Goal: Contribute content: Contribute content

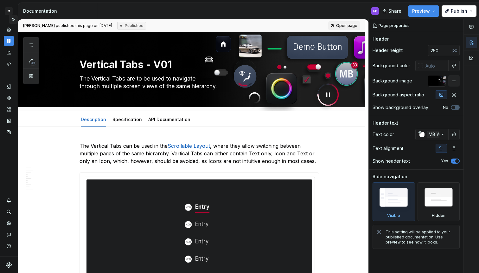
click at [14, 18] on button "Expand sidebar" at bounding box center [13, 19] width 9 height 9
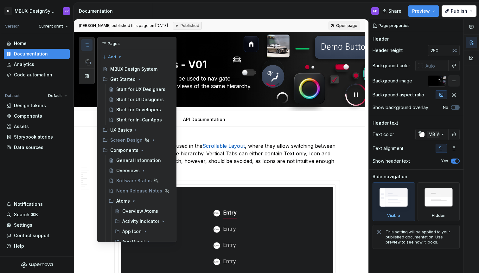
click at [86, 44] on icon "button" at bounding box center [86, 44] width 5 height 5
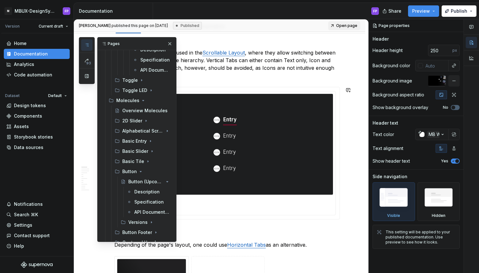
scroll to position [562, 0]
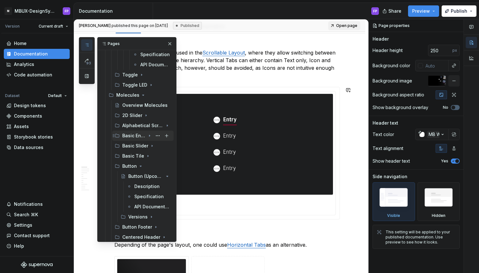
click at [137, 134] on div "Basic Entry" at bounding box center [133, 135] width 23 height 6
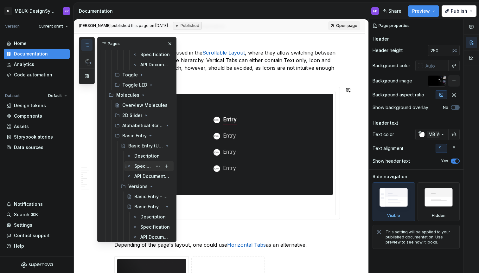
click at [135, 166] on div "Specification" at bounding box center [143, 166] width 18 height 6
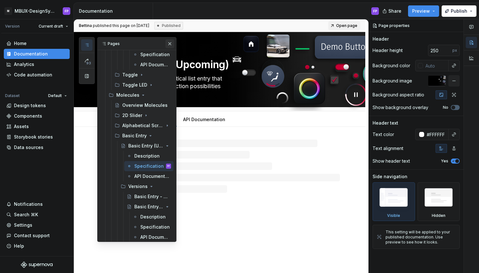
click at [171, 46] on button "button" at bounding box center [169, 43] width 9 height 9
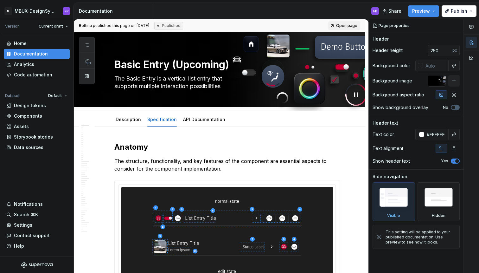
type textarea "*"
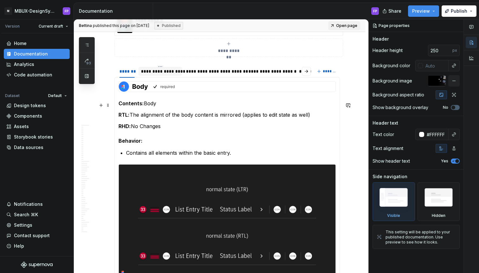
scroll to position [332, 0]
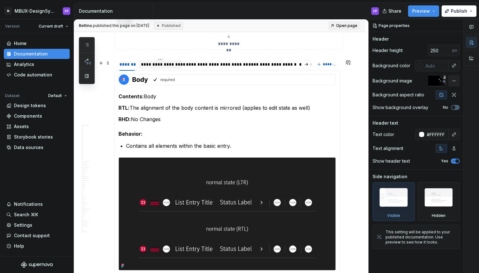
click at [162, 70] on div at bounding box center [160, 69] width 44 height 1
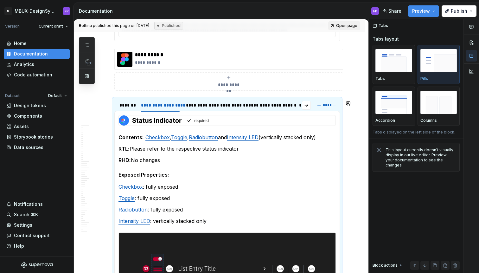
scroll to position [291, 0]
click at [213, 107] on div "**********" at bounding box center [214, 105] width 56 height 6
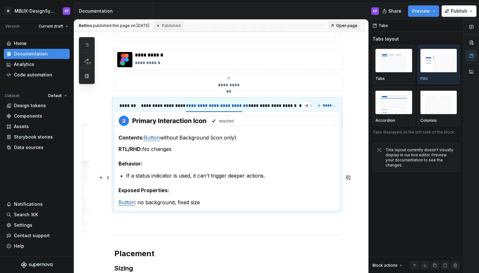
click at [270, 178] on p "If a status indicator is used, it can't trigger deeper actions." at bounding box center [231, 176] width 210 height 8
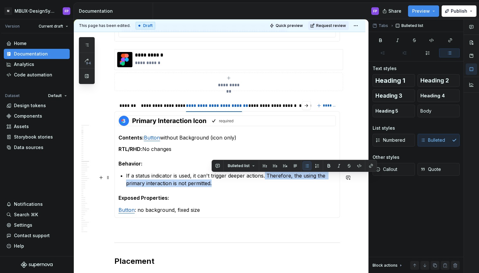
drag, startPoint x: 217, startPoint y: 186, endPoint x: 265, endPoint y: 178, distance: 48.9
click at [265, 178] on p "If a status indicator is used, it can't trigger deeper actions. Therefore, the …" at bounding box center [231, 179] width 210 height 15
copy p "Therefore, the using the primary interaction is not permitted."
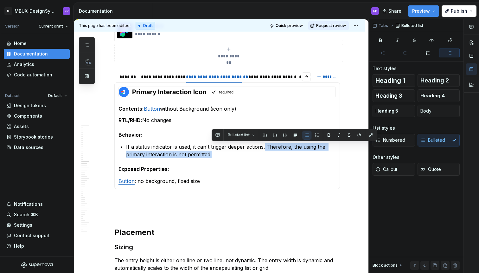
scroll to position [322, 0]
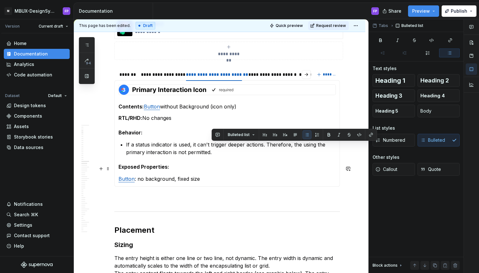
click at [236, 162] on section-item-column "Contents: Button without Background (icon only) RTL/RHD: No changes Behavior: I…" at bounding box center [227, 133] width 217 height 98
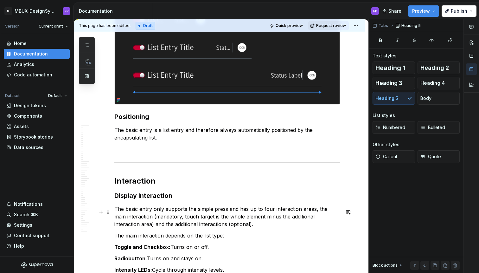
scroll to position [625, 0]
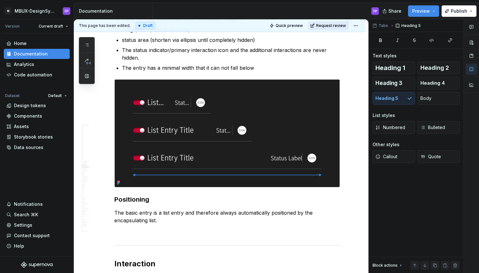
click at [339, 25] on span "Request review" at bounding box center [331, 25] width 30 height 5
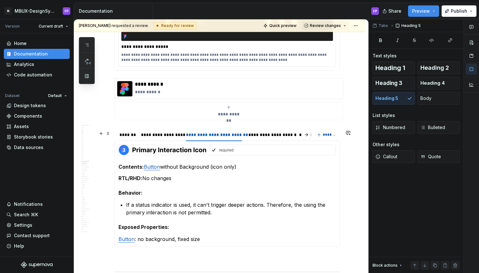
scroll to position [198, 0]
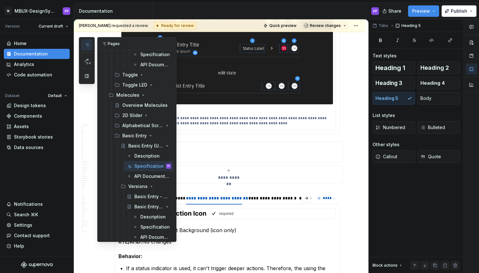
click at [90, 43] on button "button" at bounding box center [86, 44] width 11 height 11
click at [142, 155] on div "Description" at bounding box center [146, 156] width 25 height 6
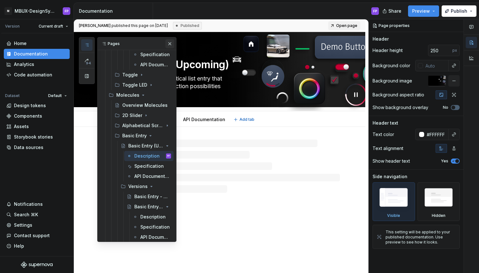
click at [170, 44] on button "button" at bounding box center [169, 43] width 9 height 9
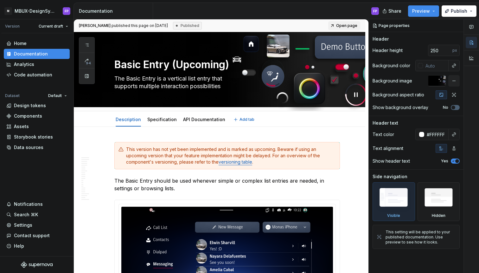
type textarea "*"
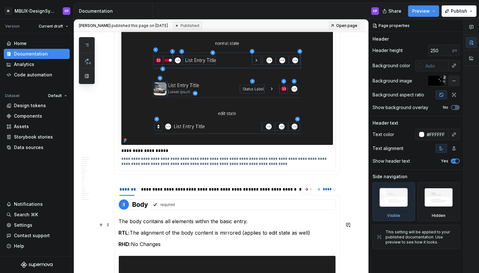
scroll to position [468, 0]
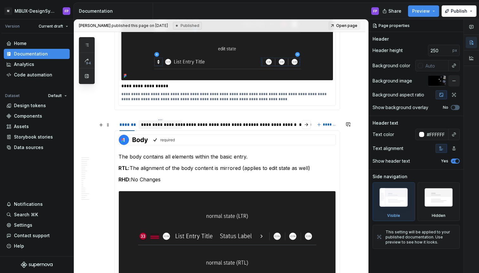
click at [166, 125] on div "**********" at bounding box center [160, 124] width 39 height 6
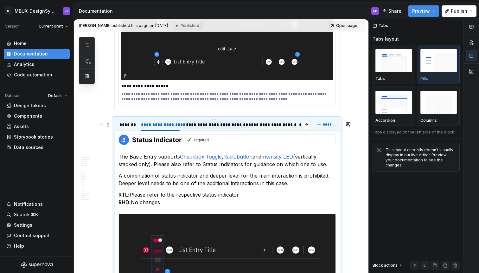
click at [204, 127] on div "**********" at bounding box center [214, 124] width 56 height 6
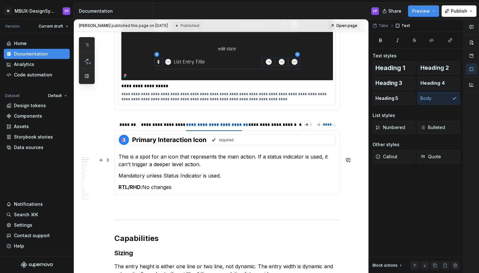
click at [203, 168] on p "This is a spot for an icon that represents the main action. If a status indicat…" at bounding box center [227, 160] width 217 height 15
click at [218, 168] on p "This is a spot for an icon that represents the main action. If a status indicat…" at bounding box center [227, 160] width 217 height 15
click at [204, 167] on p "This is a spot for an icon that represents the main action. If a status indicat…" at bounding box center [227, 160] width 217 height 15
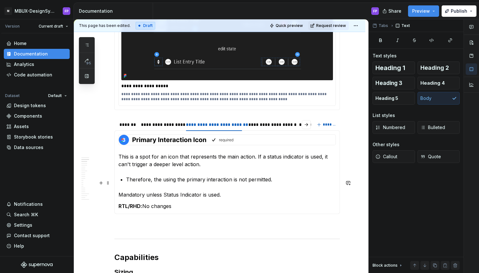
click at [129, 182] on p "Therefore, the using the primary interaction is not permitted." at bounding box center [231, 180] width 210 height 8
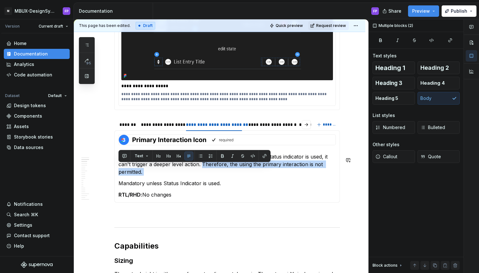
copy p "Therefore, the using the primary interaction is not permitted."
click at [305, 175] on p "This is a spot for an icon that represents the main action. If a status indicat…" at bounding box center [227, 164] width 217 height 23
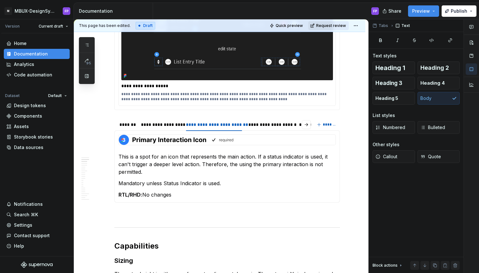
click at [335, 26] on span "Request review" at bounding box center [331, 25] width 30 height 5
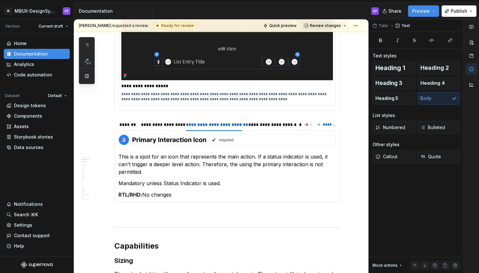
click at [335, 26] on span "Review changes" at bounding box center [325, 25] width 31 height 5
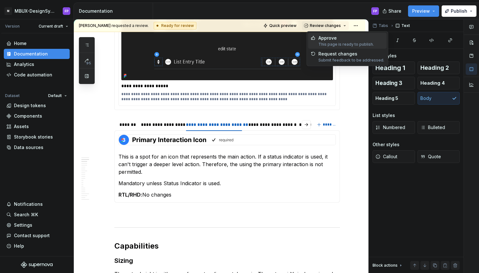
click at [333, 35] on div "Approve" at bounding box center [345, 38] width 55 height 6
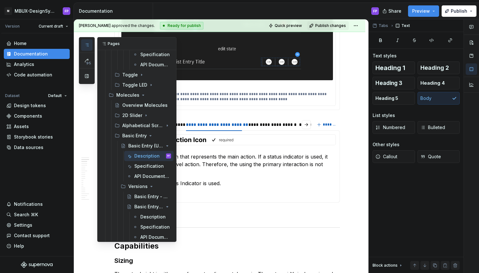
click at [90, 45] on button "button" at bounding box center [86, 44] width 11 height 11
click at [144, 162] on div "Specification" at bounding box center [152, 166] width 37 height 9
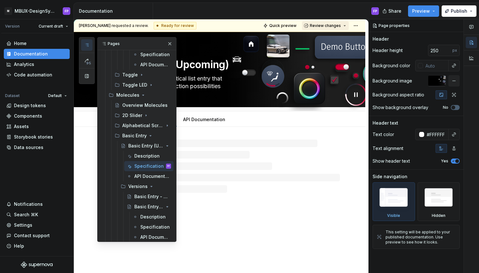
click at [325, 23] on span "Review changes" at bounding box center [325, 25] width 31 height 5
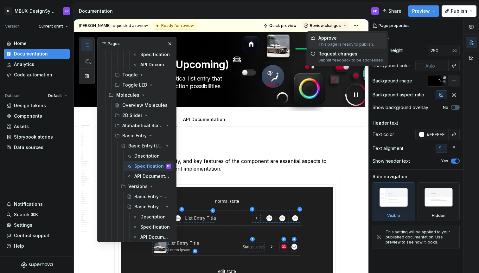
click at [322, 39] on div "Approve" at bounding box center [345, 38] width 55 height 6
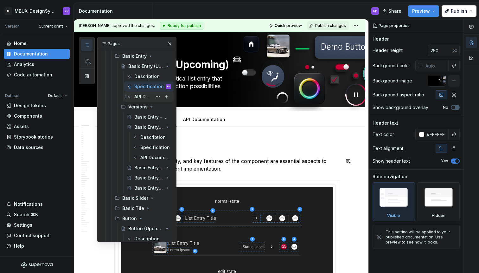
scroll to position [641, 0]
click at [143, 138] on div "Description" at bounding box center [146, 138] width 12 height 6
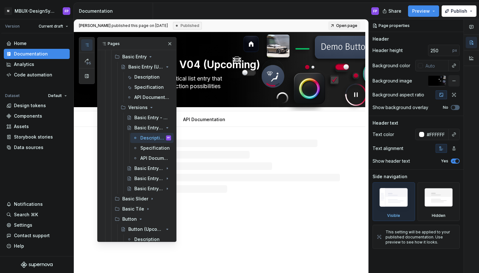
click at [220, 174] on div at bounding box center [227, 165] width 226 height 53
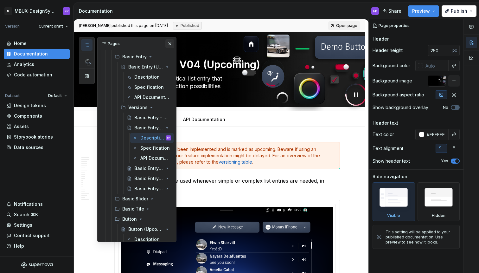
click at [169, 43] on button "button" at bounding box center [169, 43] width 9 height 9
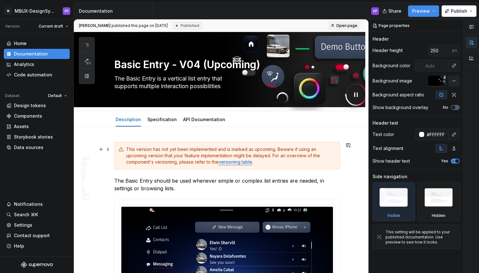
type textarea "*"
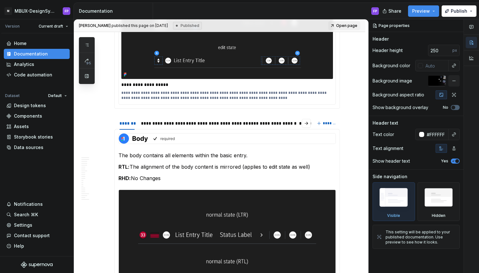
scroll to position [474, 0]
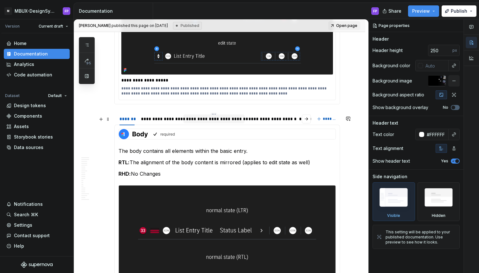
click at [215, 122] on div "**********" at bounding box center [214, 119] width 56 height 6
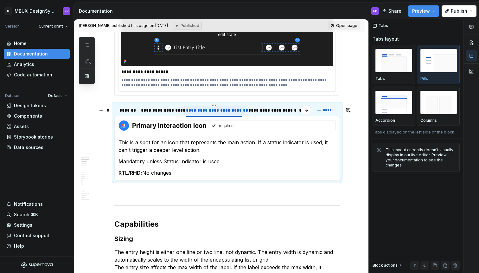
scroll to position [484, 0]
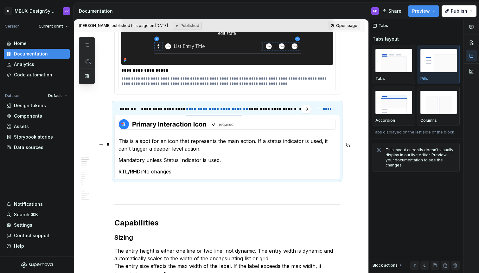
click at [202, 152] on p "This is a spot for an icon that represents the main action. If a status indicat…" at bounding box center [227, 144] width 217 height 15
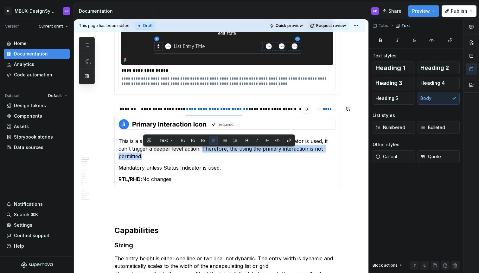
copy p "Therefore, the using the primary interaction is not permitted."
click at [338, 26] on span "Request review" at bounding box center [331, 25] width 30 height 5
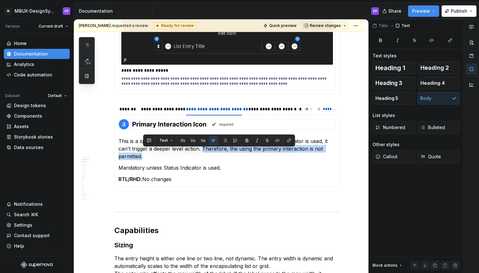
click at [338, 26] on span "Review changes" at bounding box center [325, 25] width 31 height 5
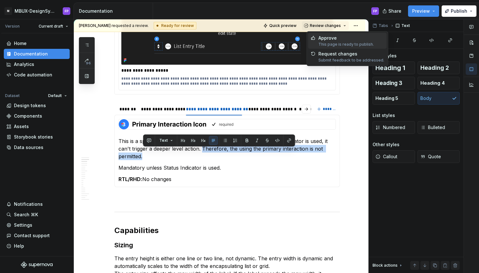
click at [335, 41] on div "Approve This page is ready to publish." at bounding box center [345, 41] width 55 height 12
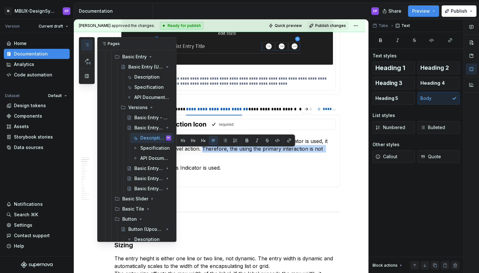
click at [89, 46] on button "button" at bounding box center [86, 44] width 11 height 11
click at [143, 146] on div "Specification" at bounding box center [146, 148] width 12 height 6
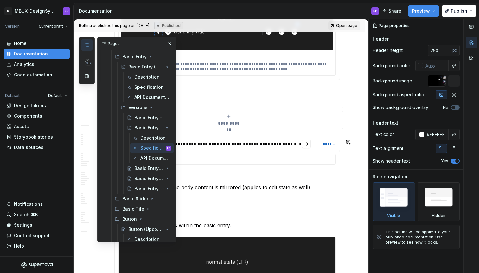
scroll to position [291, 0]
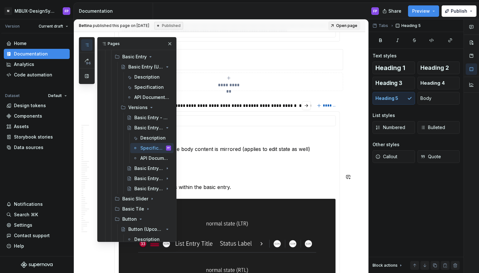
click at [247, 177] on h5 "Behavior:" at bounding box center [227, 175] width 217 height 6
click at [225, 108] on div "**********" at bounding box center [214, 105] width 56 height 6
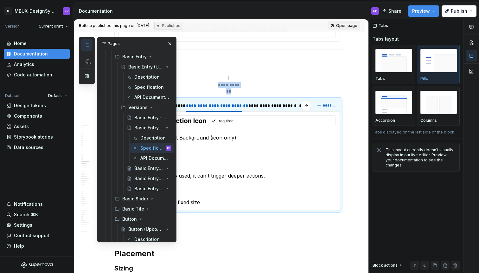
click at [170, 42] on button "button" at bounding box center [169, 43] width 9 height 9
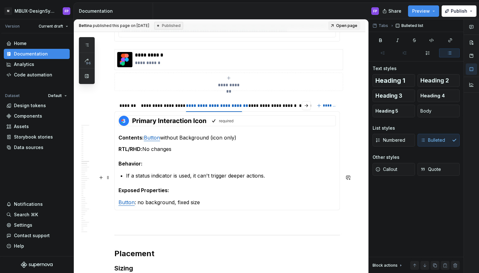
click at [277, 178] on p "If a status indicator is used, it can't trigger deeper actions." at bounding box center [231, 176] width 210 height 8
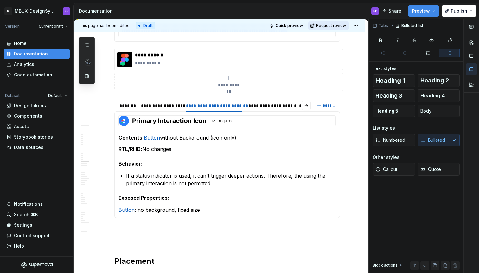
click at [331, 24] on span "Request review" at bounding box center [331, 25] width 30 height 5
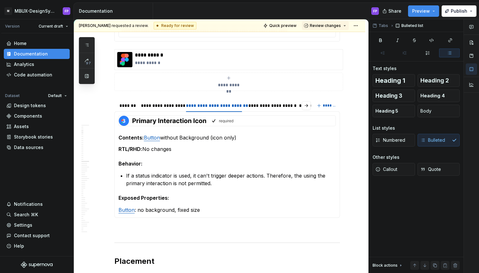
click at [331, 24] on span "Review changes" at bounding box center [325, 25] width 31 height 5
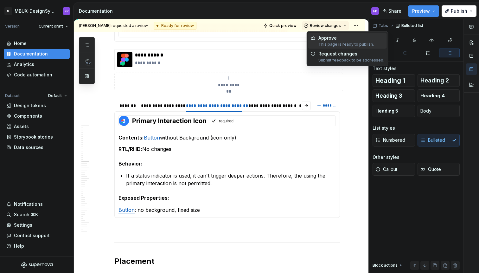
click at [325, 37] on div "Approve" at bounding box center [345, 38] width 55 height 6
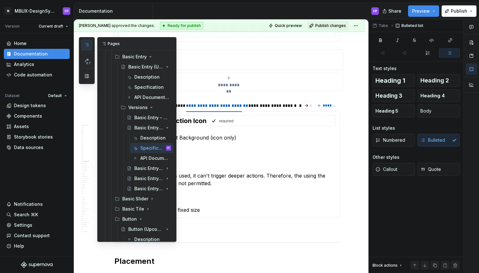
click at [89, 47] on icon "button" at bounding box center [86, 44] width 5 height 5
click at [229, 162] on h5 "Behavior:" at bounding box center [227, 163] width 217 height 6
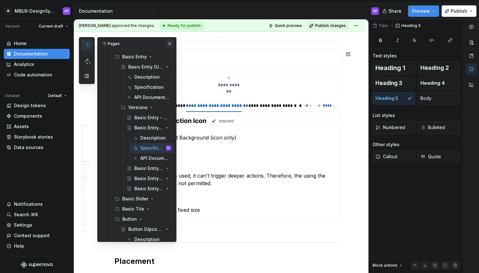
type textarea "*"
click at [172, 42] on button "button" at bounding box center [169, 43] width 9 height 9
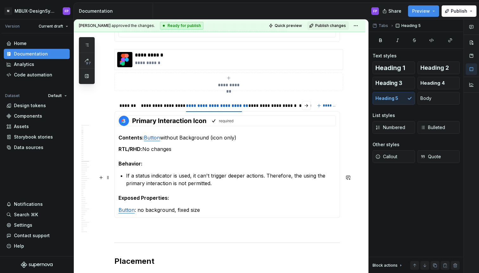
click at [298, 175] on p "If a status indicator is used, it can't trigger deeper actions. Therefore, the …" at bounding box center [231, 179] width 210 height 15
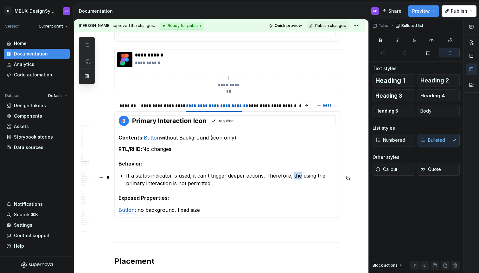
click at [298, 175] on p "If a status indicator is used, it can't trigger deeper actions. Therefore, the …" at bounding box center [231, 179] width 210 height 15
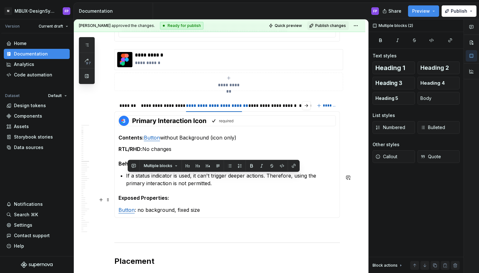
click at [288, 192] on section-item-column "Contents: Button without Background (icon only) RTL/RHD: No changes Behavior: I…" at bounding box center [227, 164] width 217 height 98
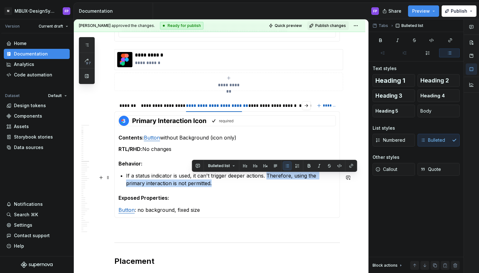
drag, startPoint x: 288, startPoint y: 185, endPoint x: 267, endPoint y: 175, distance: 23.2
click at [267, 175] on p "If a status indicator is used, it can't trigger deeper actions. Therefore, usin…" at bounding box center [231, 179] width 210 height 15
copy p "Therefore, using the primary interaction is not permitted."
click at [87, 45] on icon "button" at bounding box center [86, 45] width 3 height 3
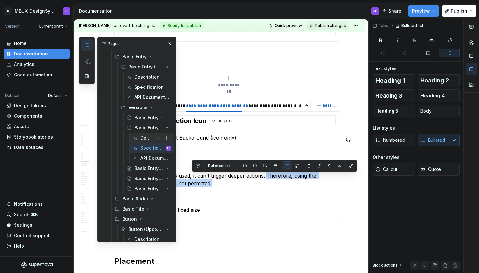
click at [144, 136] on div "Description" at bounding box center [146, 138] width 12 height 6
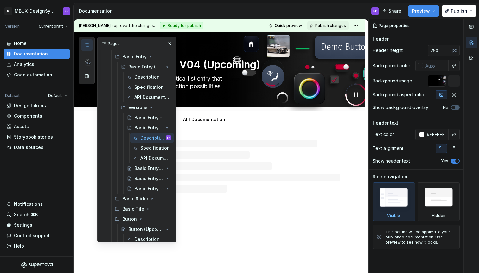
type textarea "*"
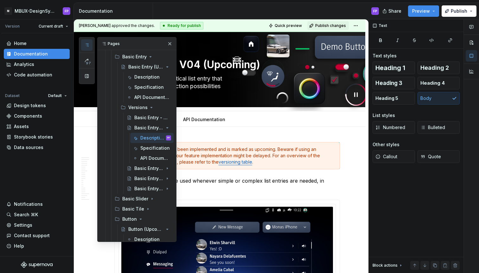
click at [239, 191] on p "The Basic Entry should be used whenever simple or complex list entries are need…" at bounding box center [227, 184] width 226 height 15
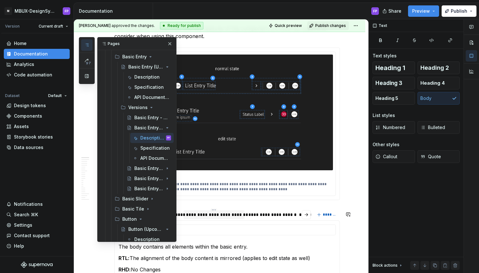
click at [219, 217] on div "**********" at bounding box center [214, 214] width 56 height 6
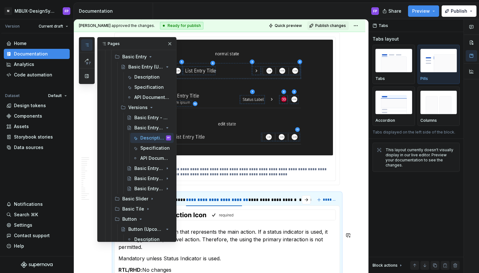
scroll to position [393, 0]
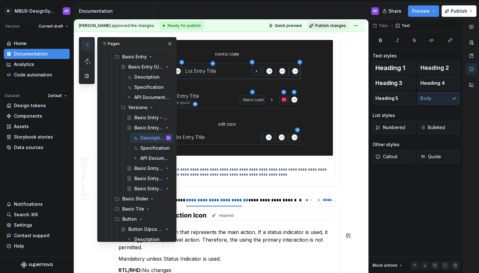
drag, startPoint x: 212, startPoint y: 248, endPoint x: 205, endPoint y: 243, distance: 8.9
click at [205, 243] on p "This is a spot for an icon that represents the main action. If a status indicat…" at bounding box center [227, 239] width 217 height 23
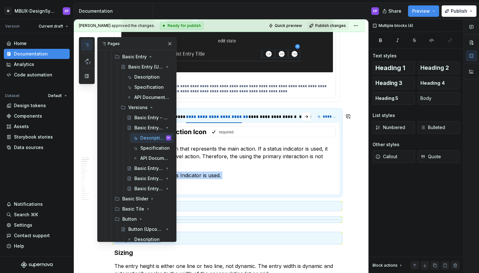
scroll to position [514, 0]
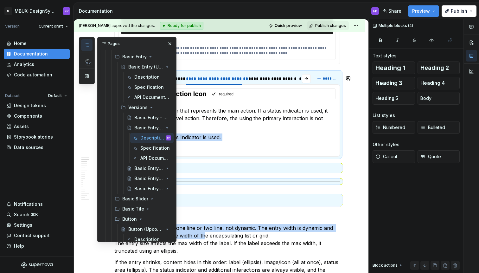
drag, startPoint x: 204, startPoint y: 249, endPoint x: 204, endPoint y: 243, distance: 6.4
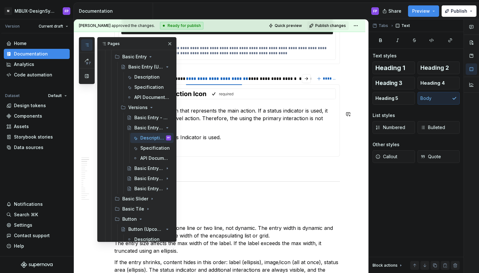
click at [216, 125] on p "This is a spot for an icon that represents the main action. If a status indicat…" at bounding box center [227, 118] width 217 height 23
click at [232, 121] on p "This is a spot for an icon that represents the main action. If a status indicat…" at bounding box center [227, 118] width 217 height 23
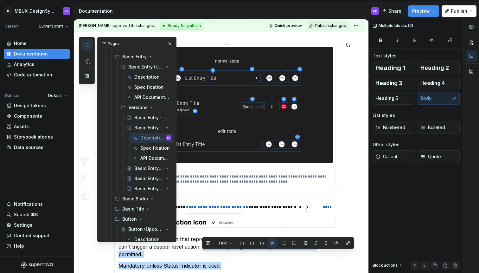
scroll to position [387, 0]
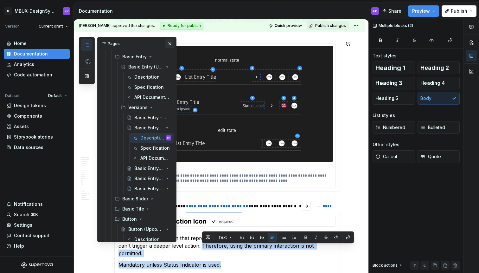
click at [171, 44] on button "button" at bounding box center [169, 43] width 9 height 9
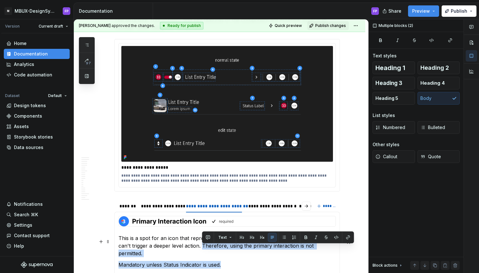
click at [239, 249] on p "This is a spot for an icon that represents the main action. If a status indicat…" at bounding box center [227, 245] width 217 height 23
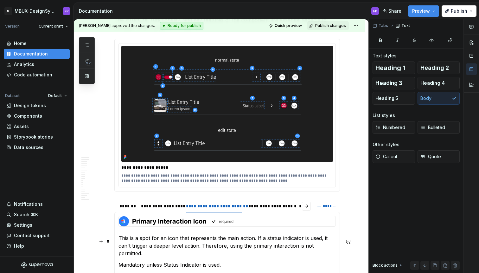
click at [203, 248] on p "This is a spot for an icon that represents the main action. If a status indicat…" at bounding box center [227, 245] width 217 height 23
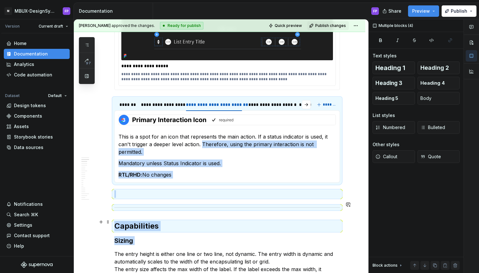
scroll to position [492, 0]
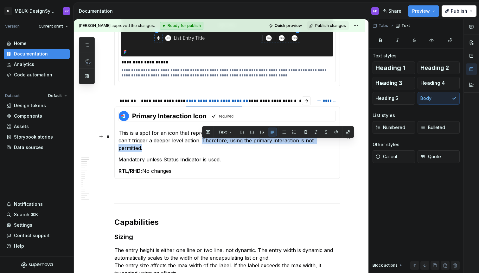
drag, startPoint x: 202, startPoint y: 248, endPoint x: 342, endPoint y: 141, distance: 175.6
click at [340, 142] on div "The body contains all elements within the basic entry. RTL: The alignment of th…" at bounding box center [227, 142] width 226 height 72
copy p "Therefore, using the primary interaction is not permitted."
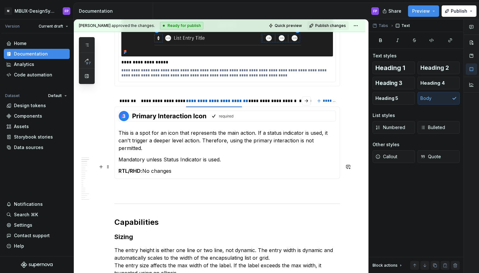
click at [307, 167] on p "RTL/RHD: No changes" at bounding box center [227, 171] width 217 height 8
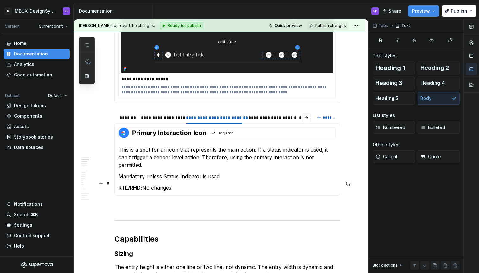
scroll to position [469, 0]
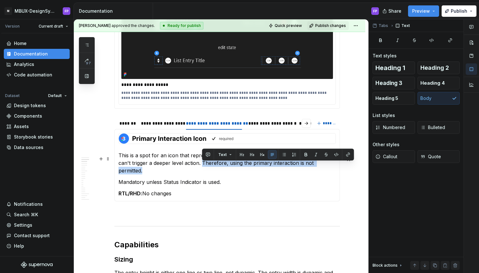
drag, startPoint x: 203, startPoint y: 166, endPoint x: 338, endPoint y: 165, distance: 135.0
click at [336, 165] on p "This is a spot for an icon that represents the main action. If a status indicat…" at bounding box center [227, 162] width 217 height 23
copy p "Therefore, using the primary interaction is not permitted."
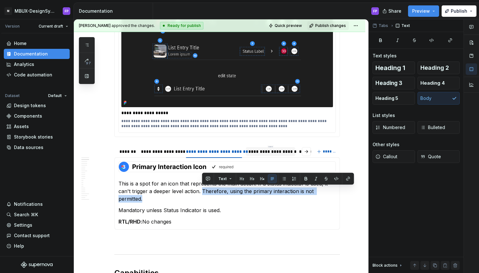
scroll to position [440, 0]
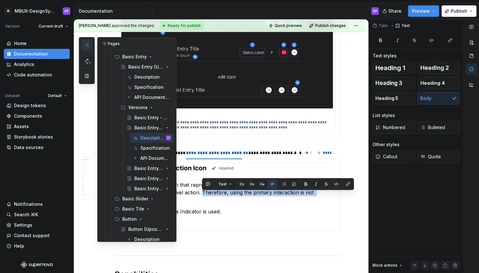
click at [84, 46] on button "button" at bounding box center [86, 44] width 11 height 11
click at [136, 84] on div "Specification" at bounding box center [143, 87] width 18 height 6
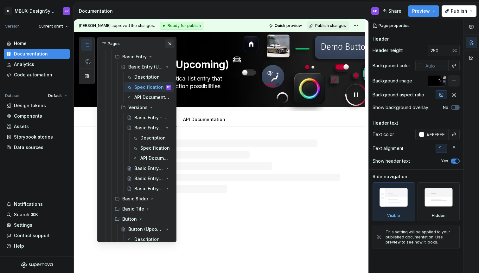
click at [169, 42] on button "button" at bounding box center [169, 43] width 9 height 9
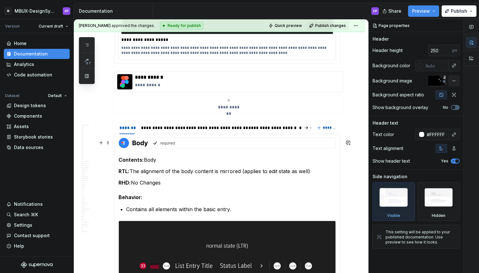
scroll to position [278, 0]
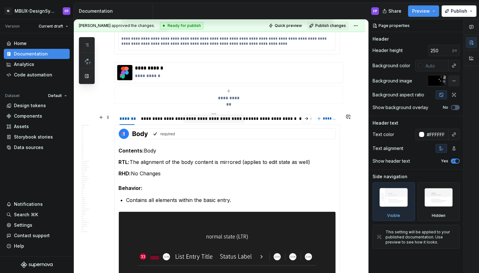
click at [211, 119] on div "**********" at bounding box center [214, 118] width 56 height 6
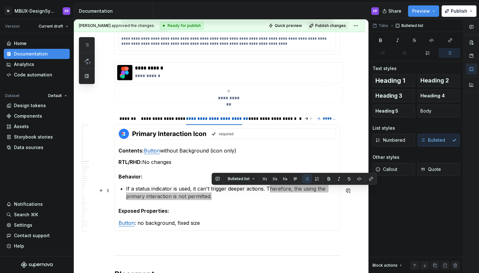
drag, startPoint x: 218, startPoint y: 198, endPoint x: 267, endPoint y: 190, distance: 49.5
click at [267, 190] on p "If a status indicator is used, it can't trigger deeper actions. Therefore, the …" at bounding box center [231, 192] width 210 height 15
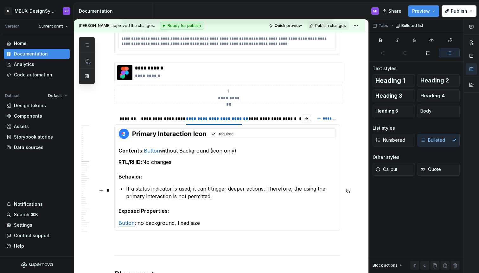
click at [266, 194] on p "If a status indicator is used, it can't trigger deeper actions. Therefore, the …" at bounding box center [231, 192] width 210 height 15
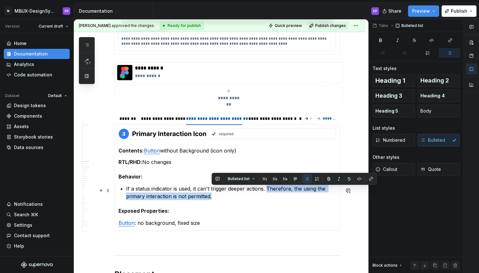
drag, startPoint x: 266, startPoint y: 196, endPoint x: 268, endPoint y: 191, distance: 4.8
click at [268, 191] on p "If a status indicator is used, it can't trigger deeper actions. Therefore, the …" at bounding box center [231, 192] width 210 height 15
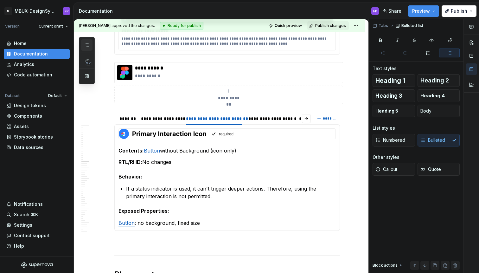
click at [86, 47] on icon "button" at bounding box center [86, 44] width 5 height 5
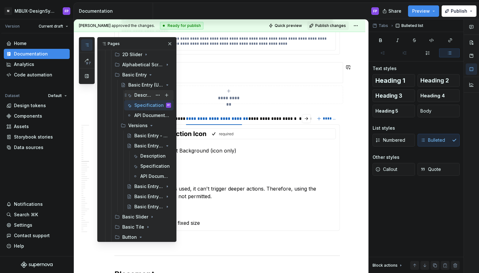
scroll to position [615, 0]
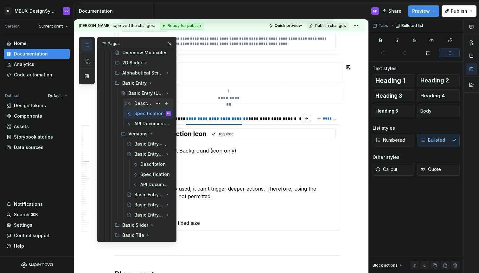
click at [139, 100] on div "Description" at bounding box center [143, 103] width 18 height 6
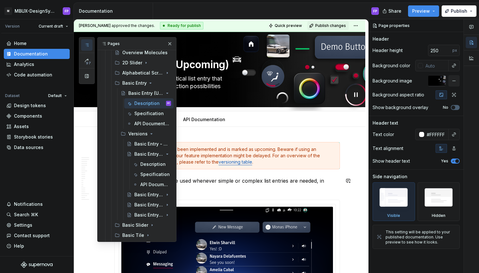
type textarea "*"
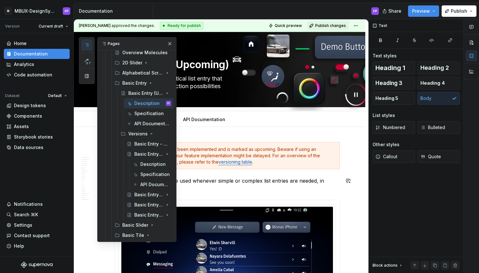
click at [249, 189] on p "The Basic Entry should be used whenever simple or complex list entries are need…" at bounding box center [227, 184] width 226 height 15
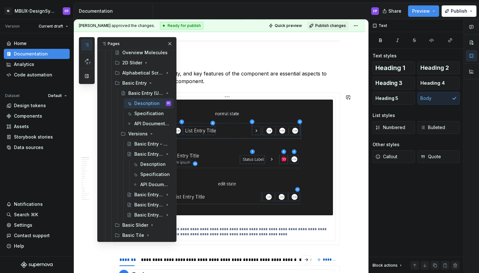
scroll to position [388, 0]
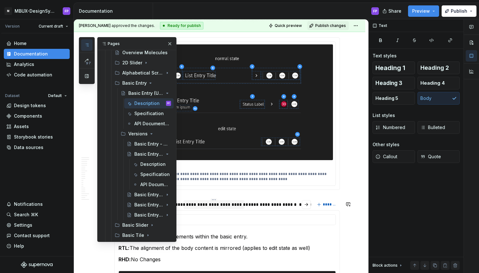
click at [225, 205] on div "**********" at bounding box center [214, 204] width 56 height 6
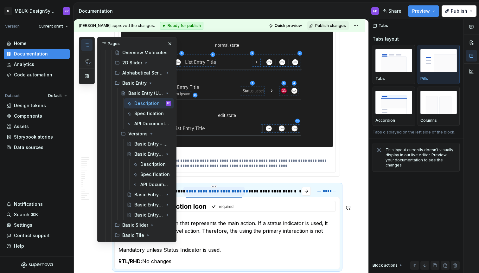
scroll to position [408, 0]
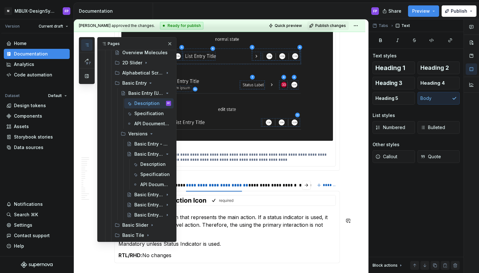
click at [232, 229] on p "This is a spot for an icon that represents the main action. If a status indicat…" at bounding box center [227, 224] width 217 height 23
click at [231, 229] on p "This is a spot for an icon that represents the main action. If a status indicat…" at bounding box center [227, 224] width 217 height 23
click at [139, 165] on div "Description" at bounding box center [152, 164] width 38 height 9
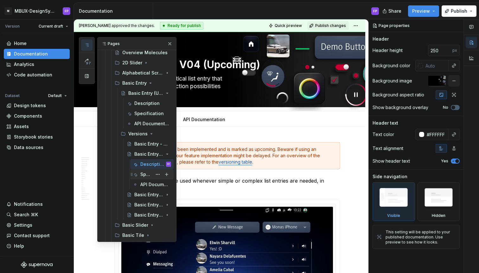
click at [144, 175] on div "Specification" at bounding box center [146, 174] width 12 height 6
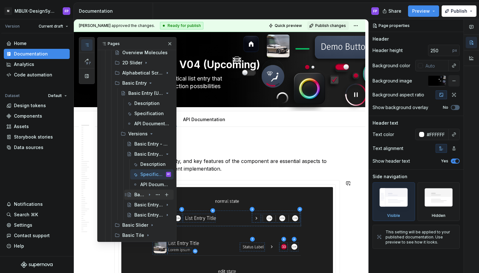
click at [143, 193] on div "Basic Entry - V03" at bounding box center [139, 194] width 11 height 6
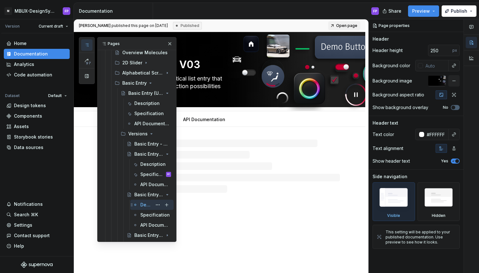
click at [144, 205] on div "Description" at bounding box center [146, 205] width 12 height 6
click at [171, 43] on button "button" at bounding box center [169, 43] width 9 height 9
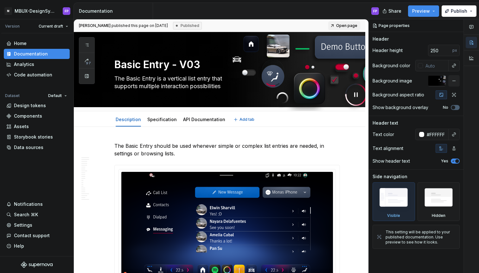
type textarea "*"
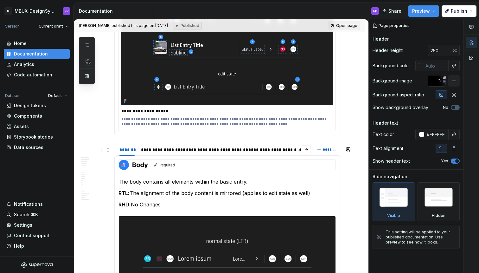
scroll to position [417, 0]
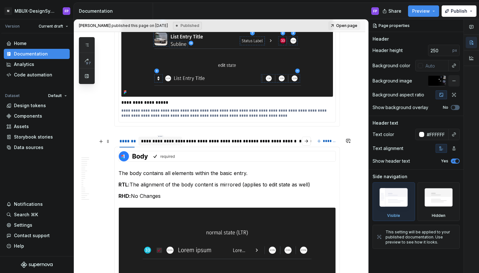
click at [180, 141] on div "**********" at bounding box center [160, 141] width 44 height 9
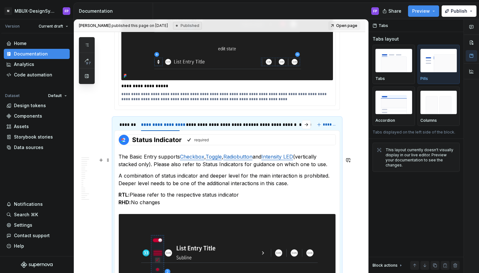
scroll to position [434, 0]
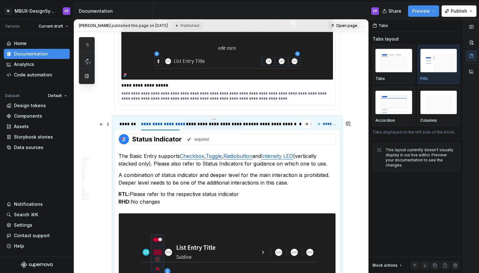
click at [224, 126] on div "**********" at bounding box center [214, 124] width 56 height 6
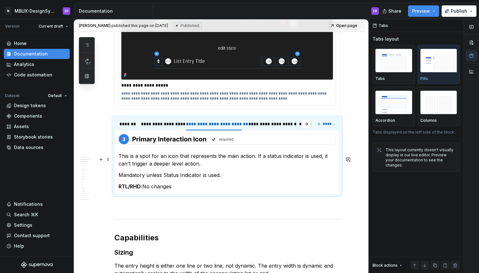
click at [220, 167] on p "This is a spot for an icon that represents the main action. If a status indicat…" at bounding box center [227, 159] width 217 height 15
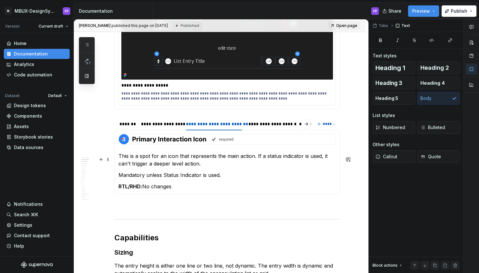
paste div
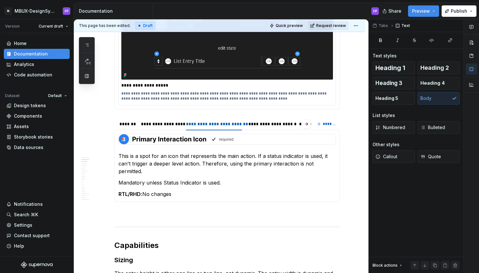
click at [327, 23] on span "Request review" at bounding box center [331, 25] width 30 height 5
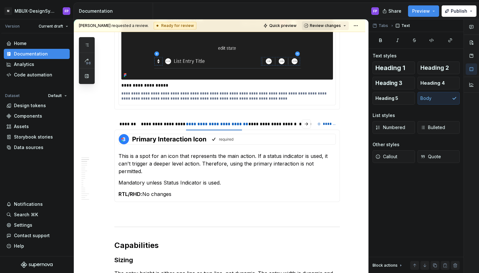
click at [324, 26] on span "Review changes" at bounding box center [325, 25] width 31 height 5
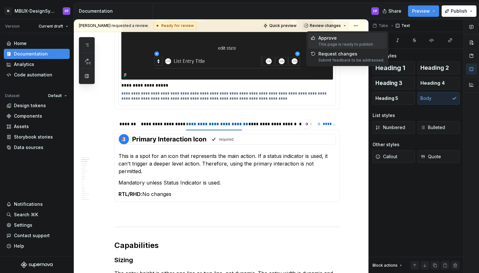
click at [319, 37] on div "Approve" at bounding box center [345, 38] width 55 height 6
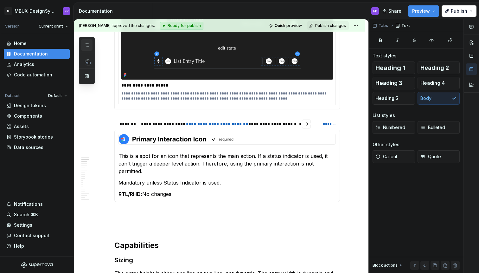
click at [89, 43] on icon "button" at bounding box center [86, 44] width 5 height 5
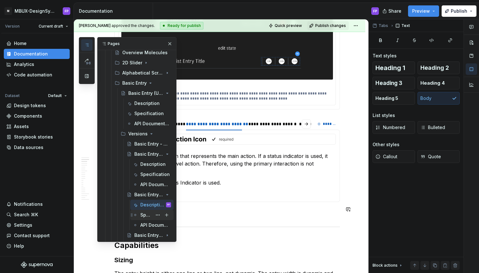
click at [149, 216] on div "Specification" at bounding box center [146, 215] width 12 height 6
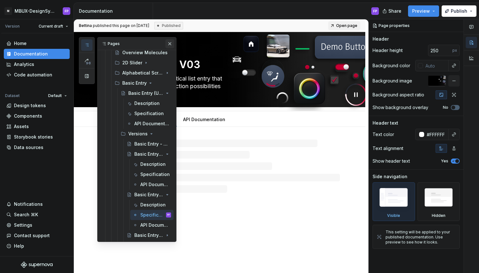
click at [169, 42] on button "button" at bounding box center [169, 43] width 9 height 9
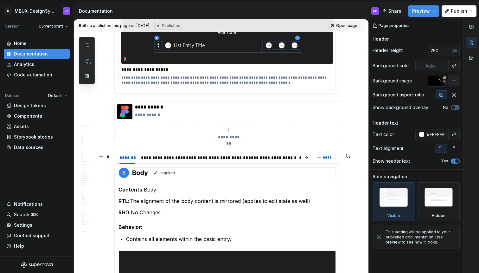
type textarea "*"
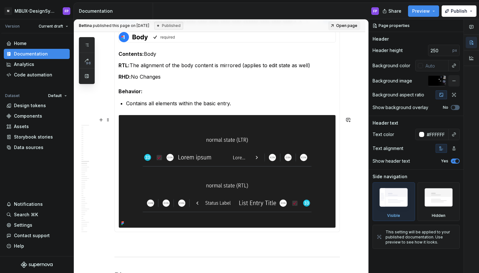
scroll to position [301, 0]
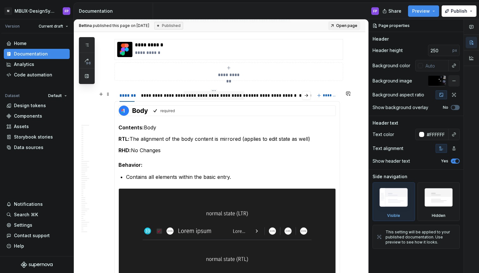
click at [215, 96] on div "**********" at bounding box center [214, 95] width 56 height 6
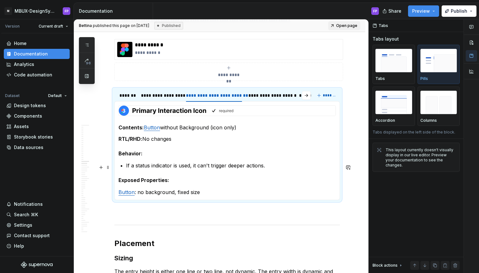
click at [278, 169] on p "If a status indicator is used, it can't trigger deeper actions." at bounding box center [231, 166] width 210 height 8
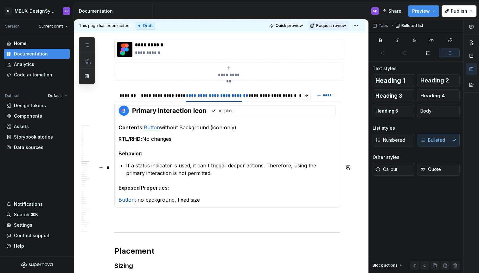
click at [152, 174] on p "If a status indicator is used, it can't trigger deeper actions. Therefore, usin…" at bounding box center [231, 169] width 210 height 15
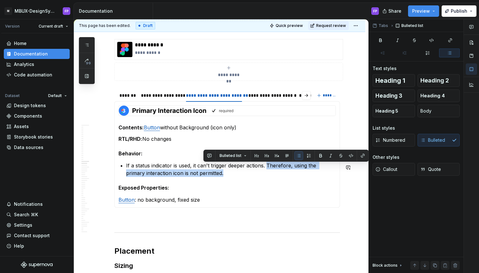
copy p "Therefore, using the primary interaction icon is not permitted."
click at [331, 20] on div "This page has been edited. Draft Quick preview Request review" at bounding box center [220, 25] width 292 height 13
click at [331, 22] on button "Request review" at bounding box center [328, 25] width 41 height 9
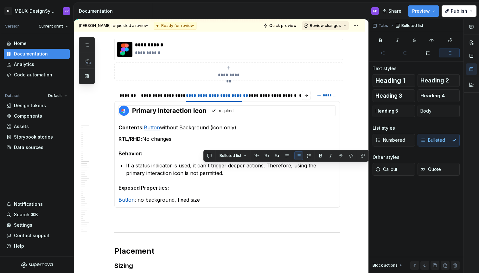
click at [329, 25] on span "Review changes" at bounding box center [325, 25] width 31 height 5
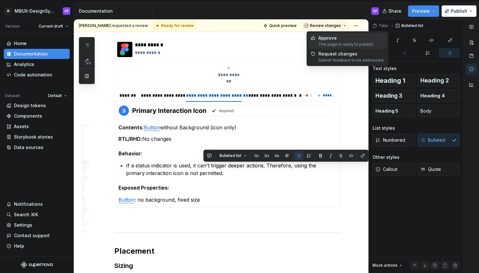
click at [328, 36] on div "Approve" at bounding box center [345, 38] width 55 height 6
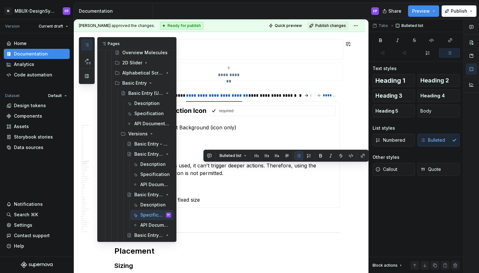
click at [87, 45] on icon "button" at bounding box center [86, 45] width 3 height 3
click at [145, 203] on div "Description" at bounding box center [146, 205] width 12 height 6
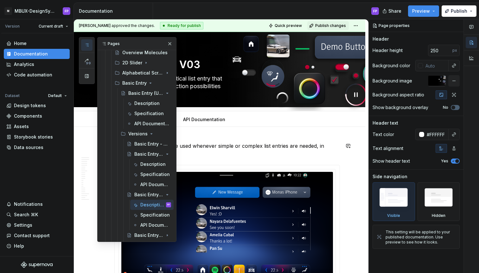
click at [240, 153] on p "The Basic Entry should be used whenever simple or complex list entries are need…" at bounding box center [227, 149] width 226 height 15
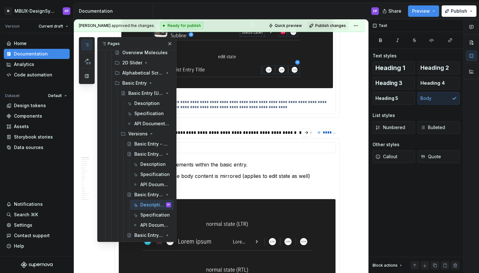
type textarea "*"
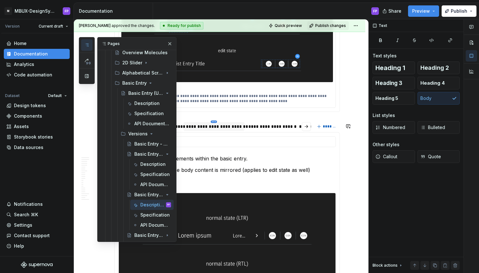
click at [217, 125] on html "M MBUX-DesignSystem FP Version Current draft Home Documentation Analytics Code …" at bounding box center [239, 136] width 479 height 273
click at [203, 126] on html "M MBUX-DesignSystem FP Version Current draft Home Documentation Analytics Code …" at bounding box center [239, 136] width 479 height 273
click at [203, 129] on div "**********" at bounding box center [214, 126] width 56 height 6
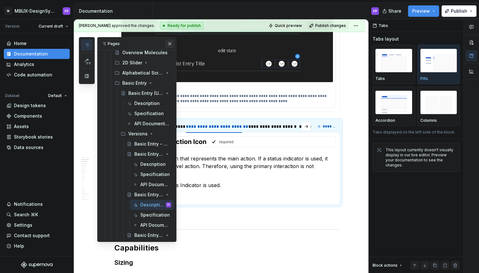
click at [170, 42] on button "button" at bounding box center [169, 43] width 9 height 9
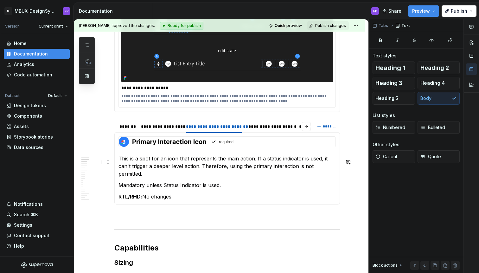
click at [298, 170] on p "This is a spot for an icon that represents the main action. If a status indicat…" at bounding box center [227, 166] width 217 height 23
click at [87, 46] on icon "button" at bounding box center [86, 44] width 5 height 5
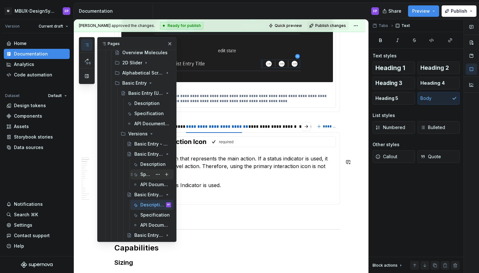
click at [142, 173] on div "Specification" at bounding box center [146, 174] width 12 height 6
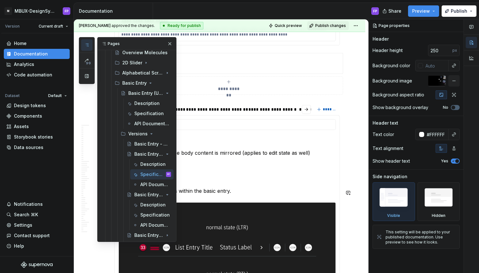
scroll to position [293, 0]
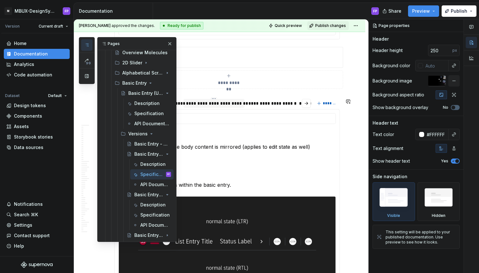
type textarea "*"
click at [213, 106] on div "**********" at bounding box center [214, 103] width 56 height 6
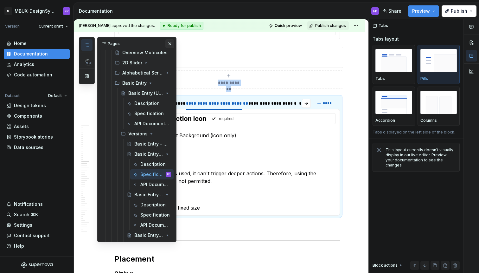
click at [170, 43] on button "button" at bounding box center [169, 43] width 9 height 9
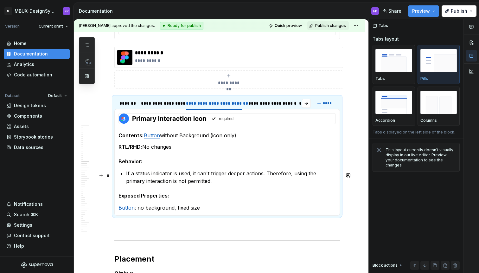
click at [153, 182] on p "If a status indicator is used, it can't trigger deeper actions. Therefore, usin…" at bounding box center [231, 177] width 210 height 15
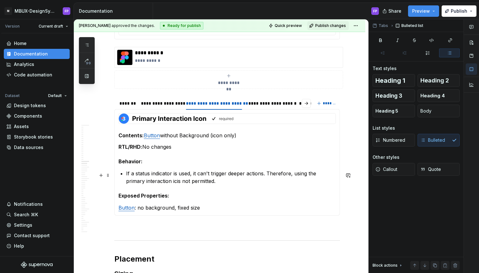
click at [157, 183] on p "If a status indicator is used, it can't trigger deeper actions. Therefore, usin…" at bounding box center [231, 177] width 210 height 15
click at [88, 46] on icon "button" at bounding box center [86, 44] width 5 height 5
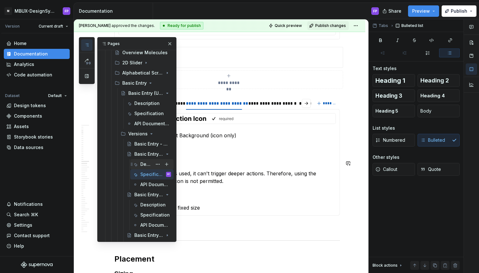
click at [141, 163] on div "Description" at bounding box center [146, 164] width 12 height 6
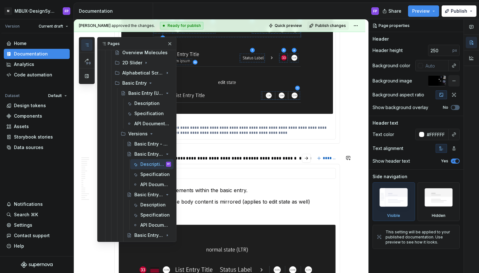
scroll to position [441, 0]
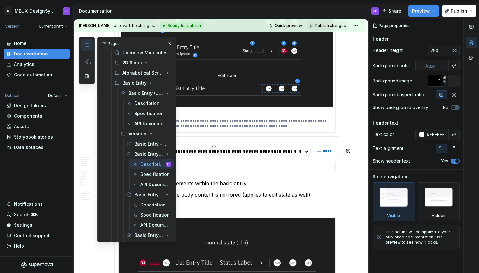
type textarea "*"
click at [225, 153] on div "**********" at bounding box center [214, 151] width 56 height 6
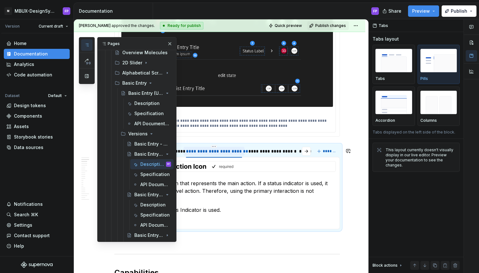
scroll to position [456, 0]
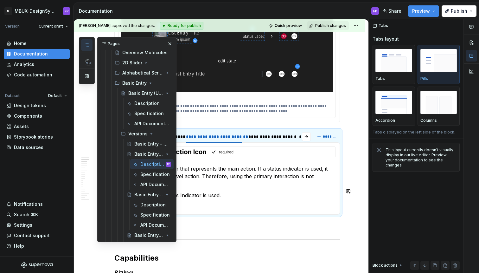
click at [298, 183] on p "This is a spot for an icon that represents the main action. If a status indicat…" at bounding box center [227, 176] width 217 height 23
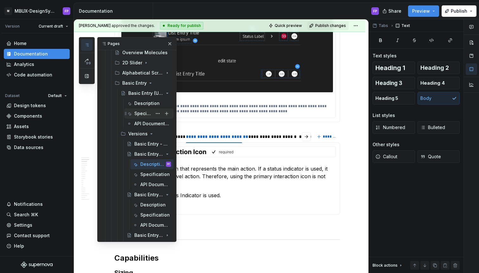
click at [141, 113] on div "Specification" at bounding box center [143, 113] width 18 height 6
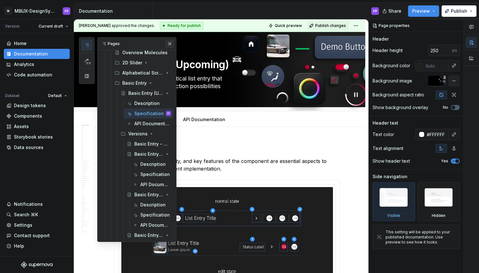
click at [170, 44] on button "button" at bounding box center [169, 43] width 9 height 9
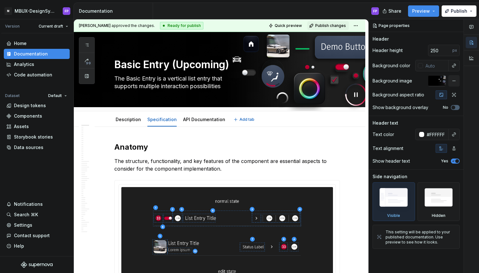
type textarea "*"
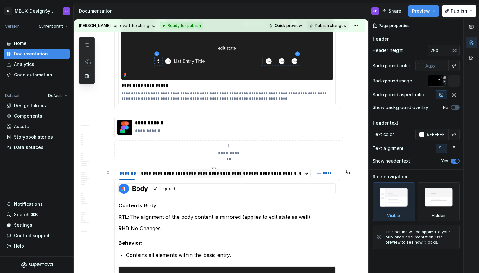
click at [207, 177] on div "**********" at bounding box center [214, 173] width 56 height 6
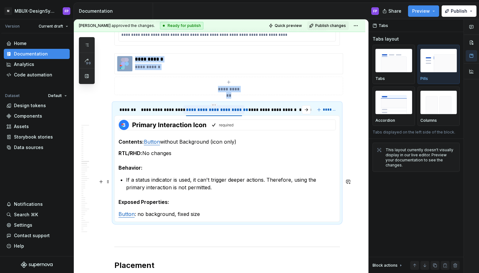
scroll to position [339, 0]
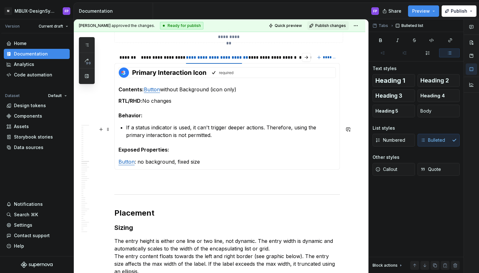
click at [152, 138] on p "If a status indicator is used, it can't trigger deeper actions. Therefore, usin…" at bounding box center [231, 131] width 210 height 15
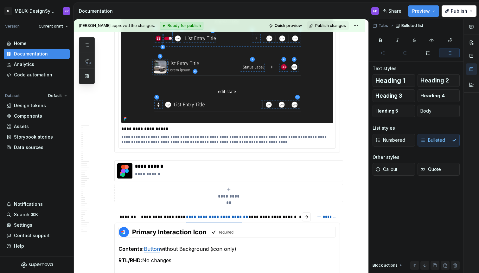
scroll to position [274, 0]
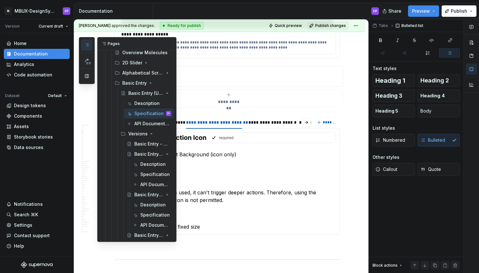
click at [87, 44] on icon "button" at bounding box center [86, 45] width 3 height 3
click at [140, 100] on div "Description" at bounding box center [143, 103] width 18 height 6
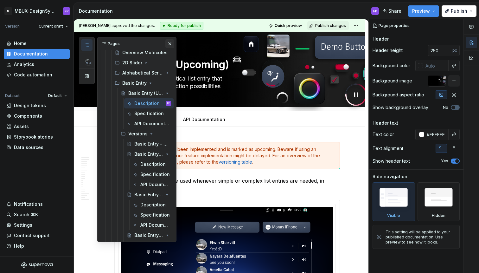
click at [170, 44] on button "button" at bounding box center [169, 43] width 9 height 9
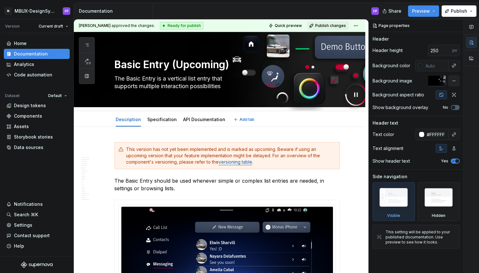
type textarea "*"
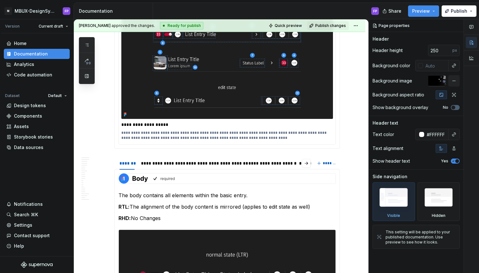
scroll to position [436, 0]
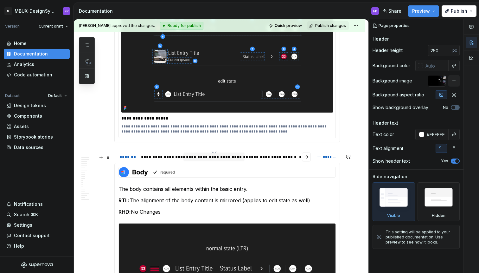
click at [213, 160] on div "**********" at bounding box center [214, 157] width 56 height 6
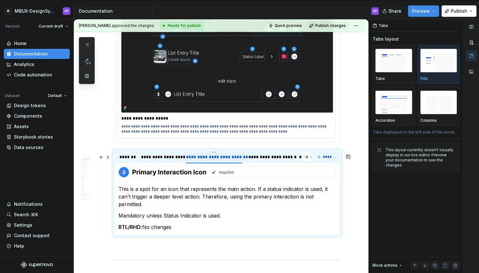
scroll to position [441, 0]
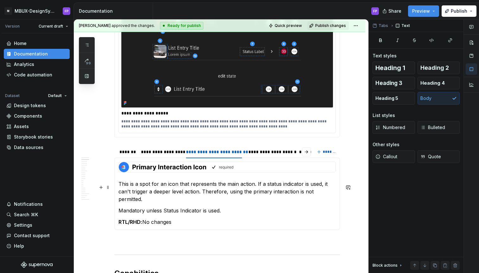
click at [322, 197] on p "This is a spot for an icon that represents the main action. If a status indicat…" at bounding box center [227, 191] width 217 height 23
click at [305, 197] on p "This is a spot for an icon that represents the main action. If a status indicat…" at bounding box center [227, 191] width 217 height 23
click at [296, 196] on p "This is a spot for an icon that represents the main action. If a status indicat…" at bounding box center [227, 191] width 217 height 23
click at [87, 47] on icon "button" at bounding box center [86, 44] width 5 height 5
click at [252, 197] on p "This is a spot for an icon that represents the main action. If a status indicat…" at bounding box center [227, 191] width 217 height 23
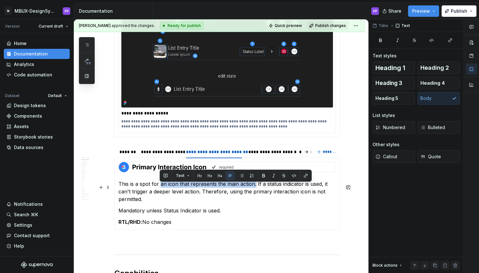
drag, startPoint x: 159, startPoint y: 187, endPoint x: 254, endPoint y: 188, distance: 94.8
click at [254, 188] on p "This is a spot for an icon that represents the main action. If a status indicat…" at bounding box center [227, 191] width 217 height 23
copy p "an icon that represents the main action."
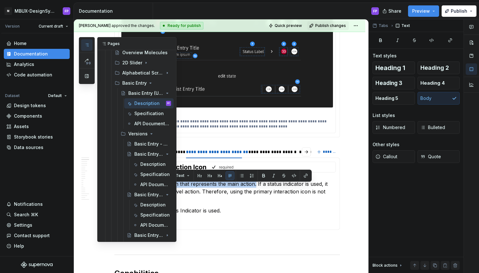
click at [86, 44] on icon "button" at bounding box center [86, 44] width 5 height 5
click at [217, 194] on p "This is a spot for an icon that represents the main action. If a status indicat…" at bounding box center [227, 191] width 217 height 23
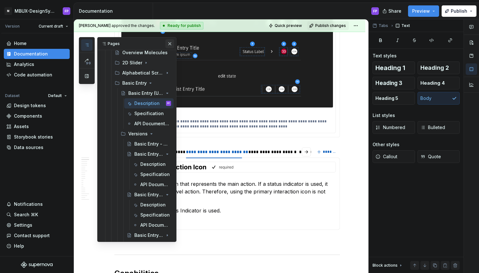
click at [170, 44] on button "button" at bounding box center [169, 43] width 9 height 9
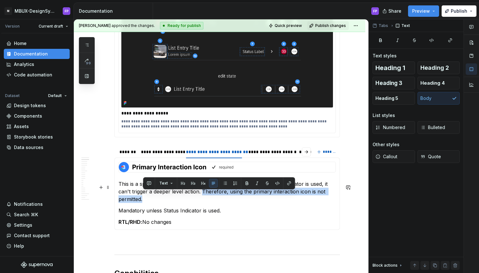
drag, startPoint x: 202, startPoint y: 195, endPoint x: 231, endPoint y: 203, distance: 29.6
click at [231, 203] on p "This is a spot for an icon that represents the main action. If a status indicat…" at bounding box center [227, 191] width 217 height 23
copy p "Therefore, using the primary interaction icon is not permitted."
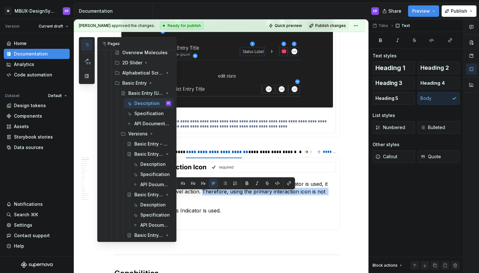
click at [89, 47] on icon "button" at bounding box center [86, 44] width 5 height 5
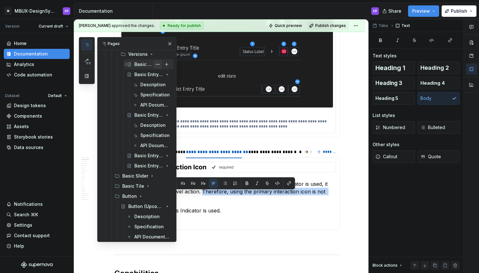
scroll to position [714, 0]
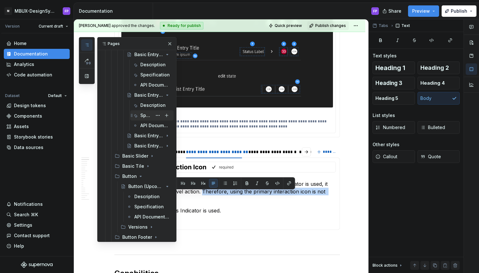
click at [144, 119] on div "Specification" at bounding box center [155, 115] width 31 height 9
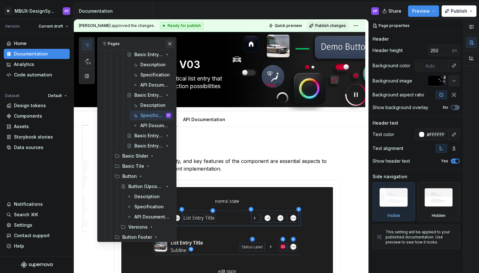
click at [169, 42] on button "button" at bounding box center [169, 43] width 9 height 9
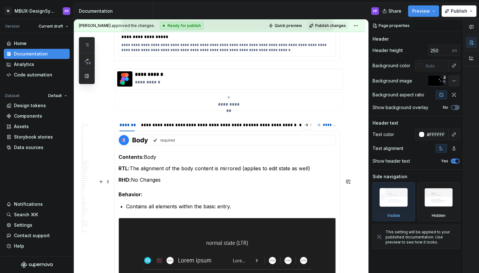
scroll to position [297, 0]
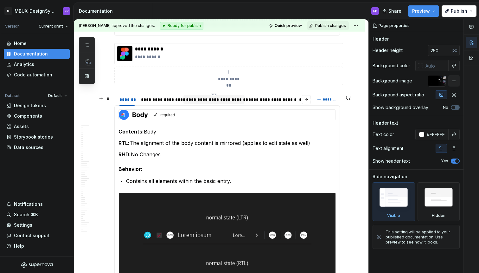
click at [210, 103] on div "**********" at bounding box center [214, 99] width 56 height 6
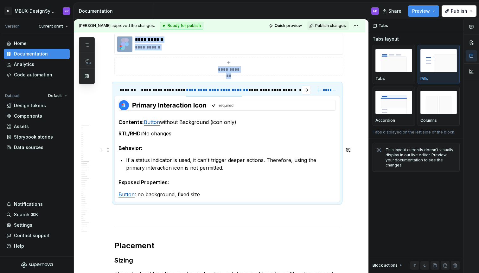
scroll to position [313, 0]
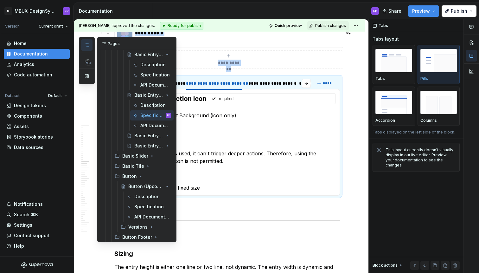
click at [85, 43] on icon "button" at bounding box center [86, 44] width 5 height 5
click at [139, 135] on div "Basic Entry - V02" at bounding box center [139, 135] width 11 height 6
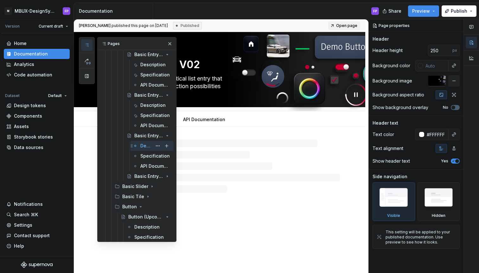
click at [144, 147] on div "Description" at bounding box center [146, 146] width 12 height 6
click at [169, 42] on button "button" at bounding box center [169, 43] width 9 height 9
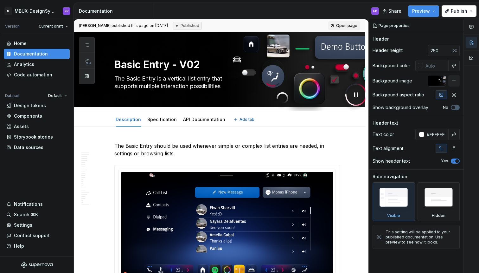
type textarea "*"
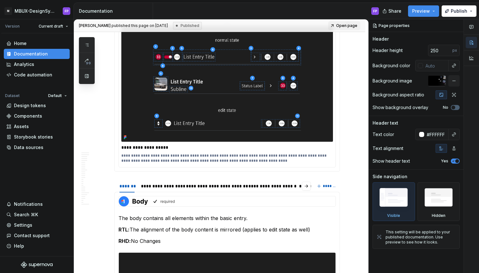
scroll to position [396, 0]
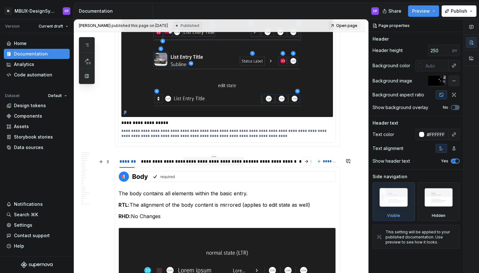
click at [226, 164] on div "**********" at bounding box center [214, 161] width 56 height 6
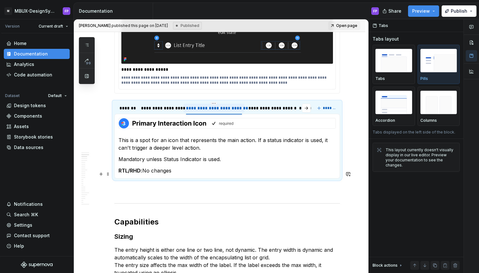
scroll to position [468, 0]
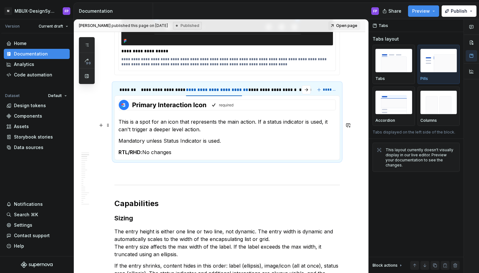
click at [219, 133] on p "This is a spot for an icon that represents the main action. If a status indicat…" at bounding box center [227, 125] width 217 height 15
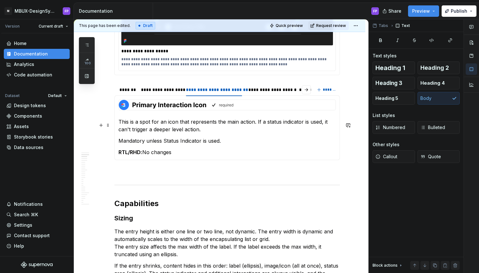
click at [215, 130] on p "This is a spot for an icon that represents the main action. If a status indicat…" at bounding box center [227, 125] width 217 height 15
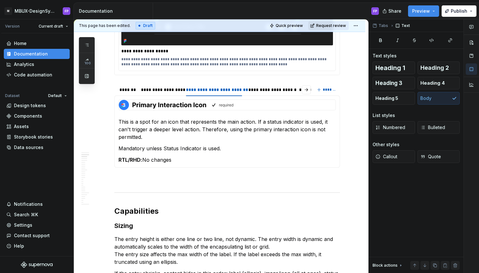
click at [329, 26] on span "Request review" at bounding box center [331, 25] width 30 height 5
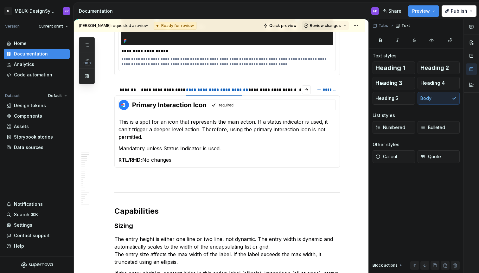
click at [329, 26] on span "Review changes" at bounding box center [325, 25] width 31 height 5
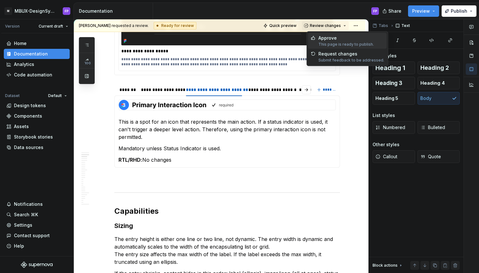
click at [329, 35] on div "Approve" at bounding box center [345, 38] width 55 height 6
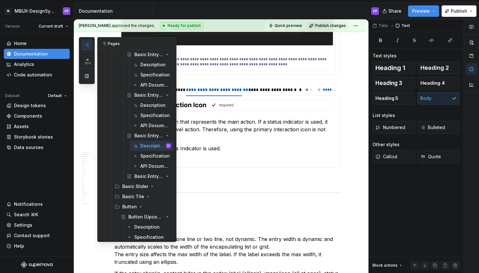
click at [88, 45] on icon "button" at bounding box center [86, 45] width 3 height 3
click at [144, 154] on div "Specification" at bounding box center [146, 156] width 12 height 6
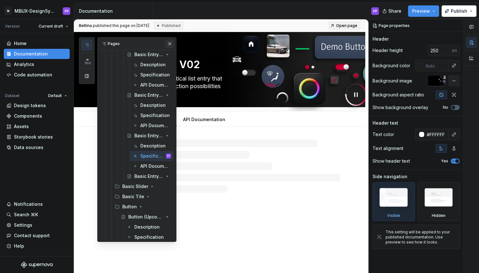
click at [170, 43] on button "button" at bounding box center [169, 43] width 9 height 9
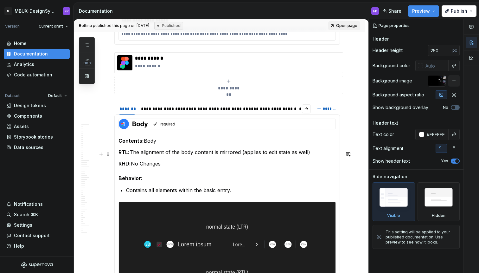
scroll to position [303, 0]
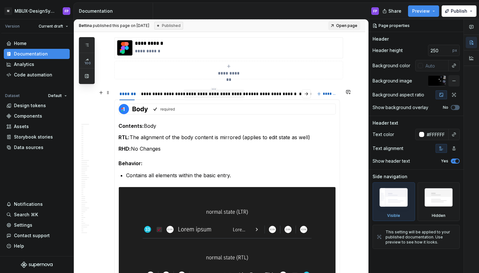
click at [220, 94] on div "**********" at bounding box center [214, 94] width 56 height 6
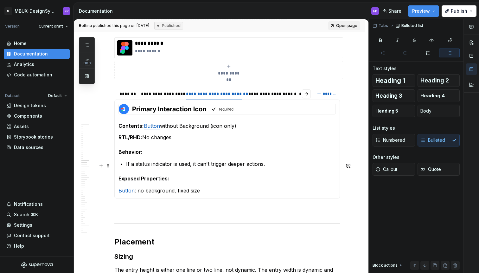
click at [267, 166] on p "If a status indicator is used, it can't trigger deeper actions." at bounding box center [231, 164] width 210 height 8
click at [265, 167] on p "If a status indicator is used, it can't trigger deeper actions." at bounding box center [231, 164] width 210 height 8
click at [282, 168] on p "If a status indicator is used, it can't trigger deeper actions." at bounding box center [231, 164] width 210 height 8
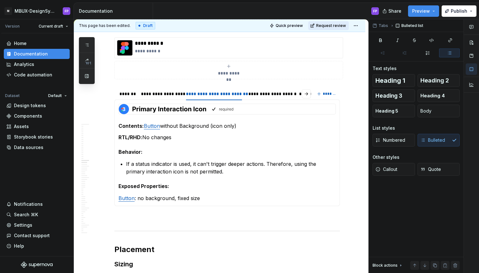
click at [327, 22] on button "Request review" at bounding box center [328, 25] width 41 height 9
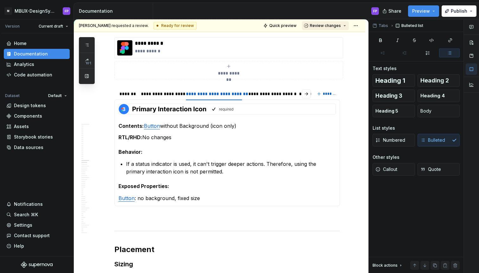
click at [327, 25] on span "Review changes" at bounding box center [325, 25] width 31 height 5
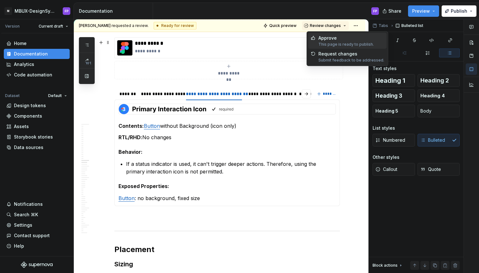
click at [326, 41] on div "Approve" at bounding box center [345, 38] width 55 height 6
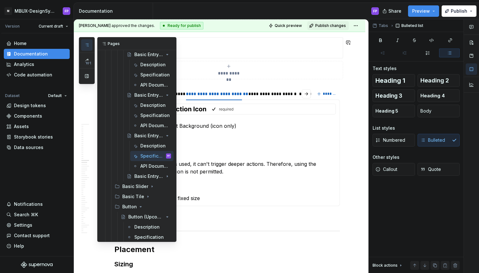
click at [87, 46] on icon "button" at bounding box center [86, 44] width 5 height 5
click at [148, 175] on icon "Page tree" at bounding box center [149, 176] width 5 height 5
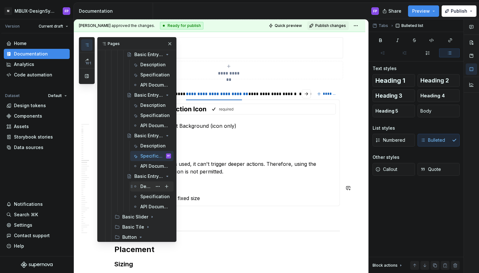
click at [145, 187] on div "Description" at bounding box center [146, 186] width 12 height 6
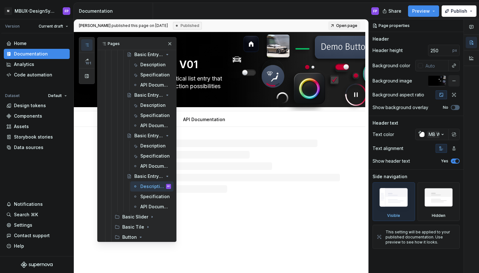
click at [240, 197] on div "Basic Entry - V01 The Basic Entry is a vertical list entry that supports multip…" at bounding box center [220, 152] width 292 height 241
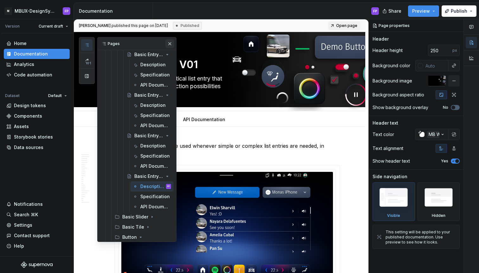
click at [170, 42] on button "button" at bounding box center [169, 43] width 9 height 9
type textarea "*"
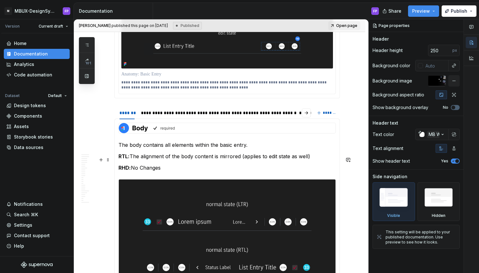
scroll to position [450, 0]
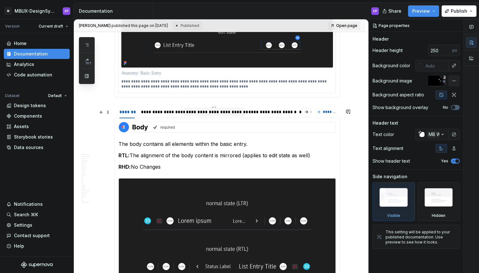
click at [221, 115] on div "**********" at bounding box center [214, 112] width 56 height 6
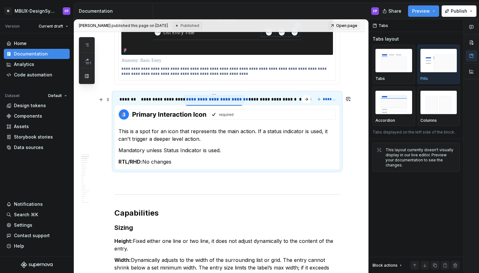
scroll to position [464, 0]
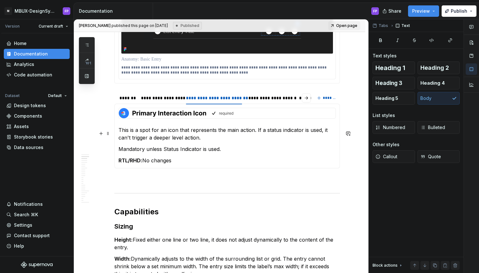
click at [214, 141] on p "This is a spot for an icon that represents the main action. If a status indicat…" at bounding box center [227, 133] width 217 height 15
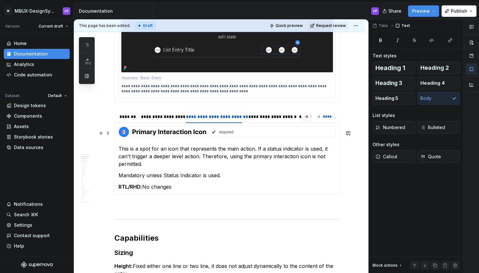
scroll to position [444, 0]
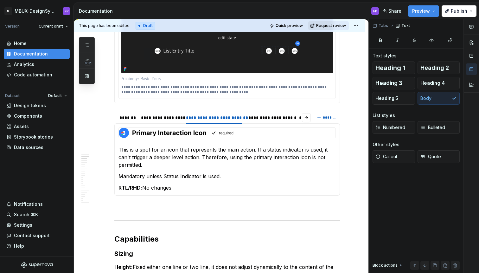
click at [335, 25] on span "Request review" at bounding box center [331, 25] width 30 height 5
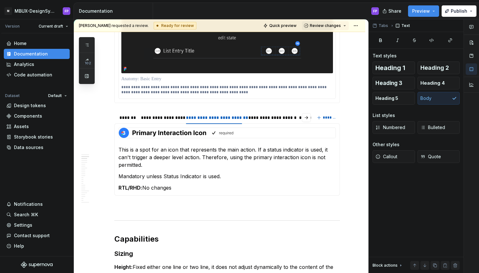
click at [335, 25] on span "Review changes" at bounding box center [325, 25] width 31 height 5
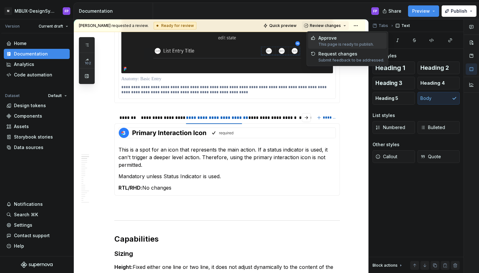
click at [330, 35] on div "Approve" at bounding box center [345, 38] width 55 height 6
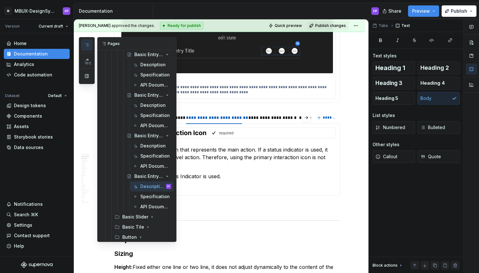
click at [87, 44] on icon "button" at bounding box center [86, 44] width 5 height 5
drag, startPoint x: 142, startPoint y: 195, endPoint x: 181, endPoint y: 195, distance: 39.3
click at [142, 195] on div "Specification" at bounding box center [154, 196] width 29 height 6
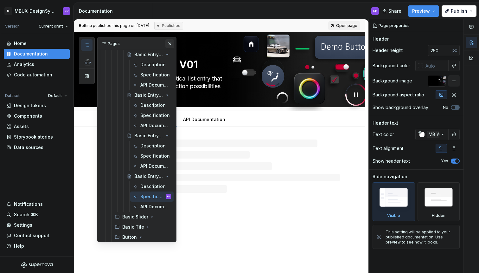
click at [169, 41] on button "button" at bounding box center [169, 43] width 9 height 9
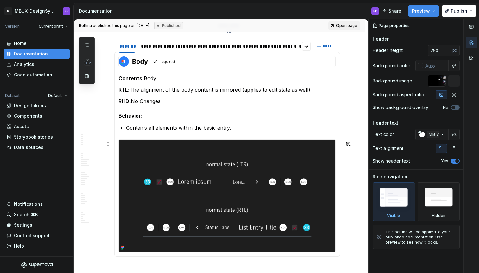
scroll to position [337, 0]
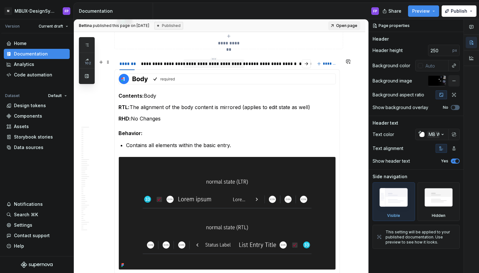
click at [211, 63] on div "**********" at bounding box center [214, 64] width 56 height 6
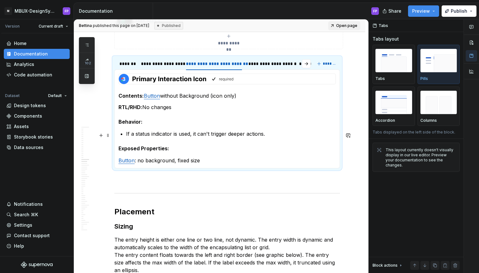
click at [270, 135] on p "If a status indicator is used, it can't trigger deeper actions." at bounding box center [231, 134] width 210 height 8
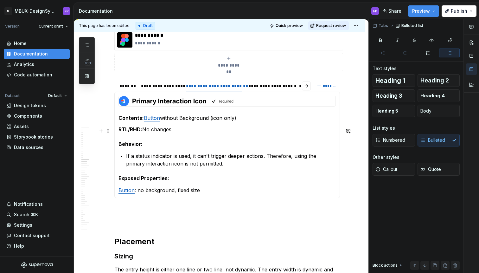
scroll to position [308, 0]
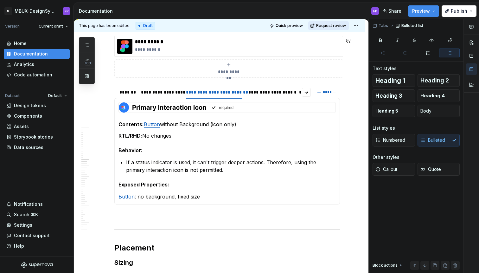
click at [342, 25] on span "Request review" at bounding box center [331, 25] width 30 height 5
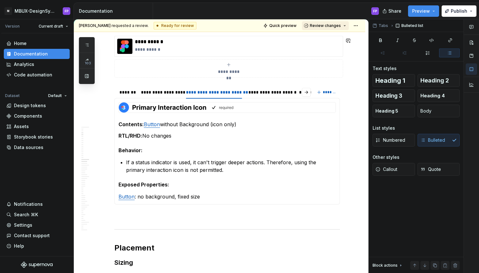
click at [341, 26] on span "Review changes" at bounding box center [325, 25] width 31 height 5
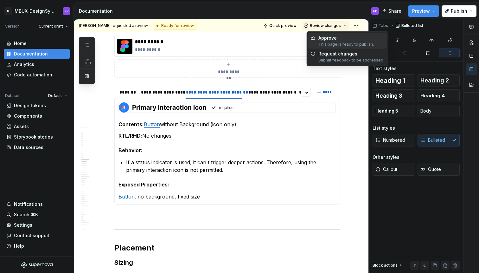
click at [327, 34] on span "Approve This page is ready to publish." at bounding box center [347, 41] width 79 height 16
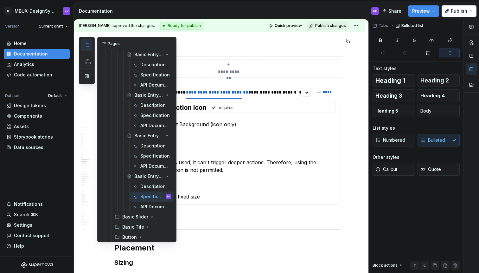
click at [87, 45] on icon "button" at bounding box center [86, 45] width 3 height 3
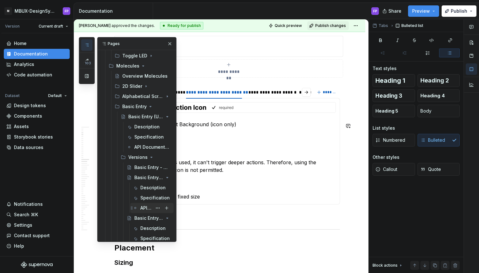
scroll to position [587, 0]
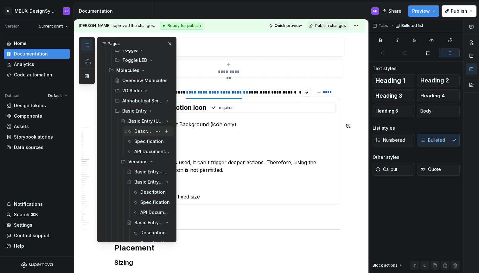
click at [145, 129] on div "Description" at bounding box center [143, 131] width 18 height 6
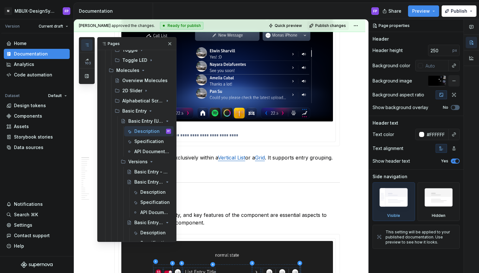
scroll to position [202, 0]
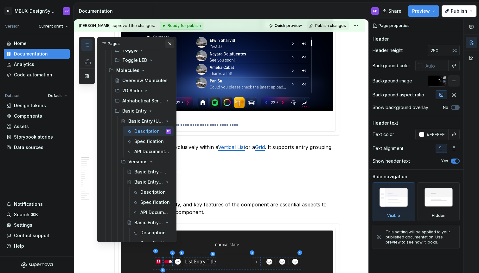
click at [171, 42] on button "button" at bounding box center [169, 43] width 9 height 9
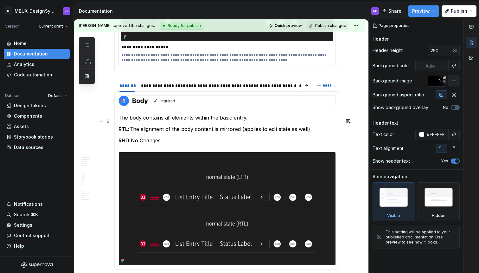
scroll to position [508, 0]
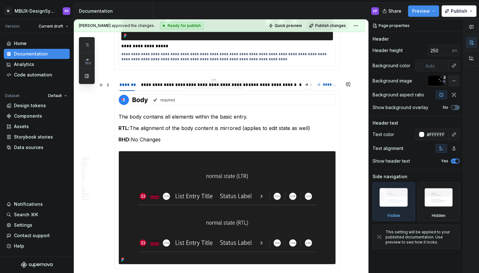
click at [213, 86] on div "**********" at bounding box center [214, 84] width 56 height 6
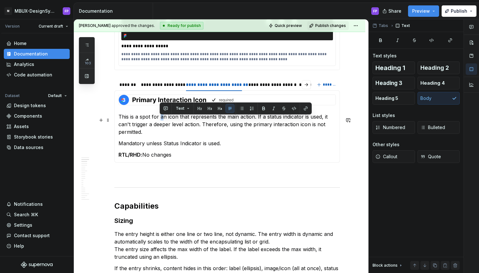
click at [162, 121] on p "This is a spot for an icon that represents the main action. If a status indicat…" at bounding box center [227, 124] width 217 height 23
drag, startPoint x: 160, startPoint y: 120, endPoint x: 254, endPoint y: 122, distance: 94.5
click at [254, 122] on p "This is a spot for an icon that represents the main action. If a status indicat…" at bounding box center [227, 124] width 217 height 23
copy p "an icon that represents the main action."
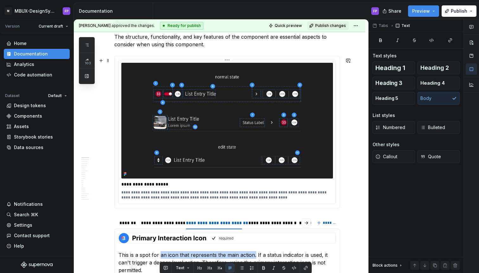
scroll to position [327, 0]
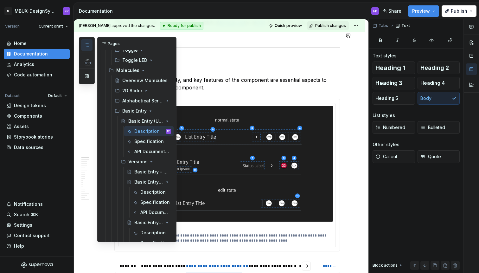
click at [86, 44] on icon "button" at bounding box center [86, 44] width 5 height 5
click at [141, 140] on div "Specification" at bounding box center [143, 141] width 18 height 6
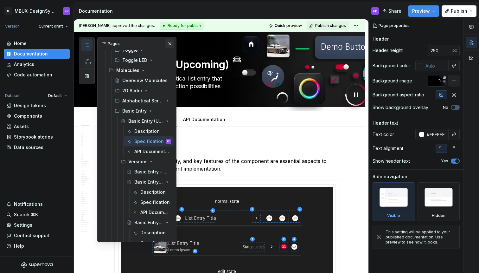
click at [170, 43] on button "button" at bounding box center [169, 43] width 9 height 9
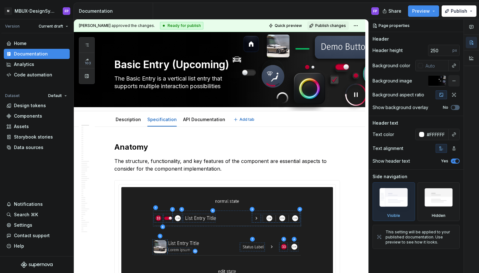
type textarea "*"
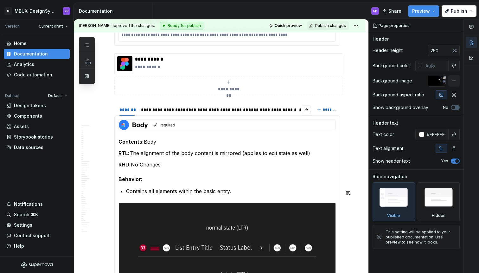
scroll to position [293, 0]
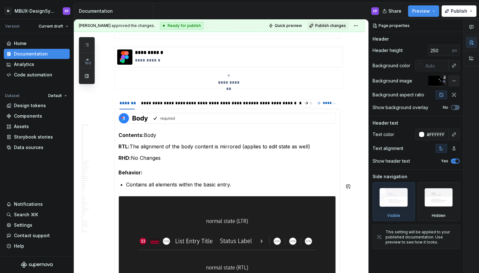
click at [134, 180] on section-item-column "Contents: Body RTL: The alignment of the body content is mirrored (applies to e…" at bounding box center [227, 211] width 217 height 196
click at [212, 104] on div "**********" at bounding box center [214, 103] width 56 height 6
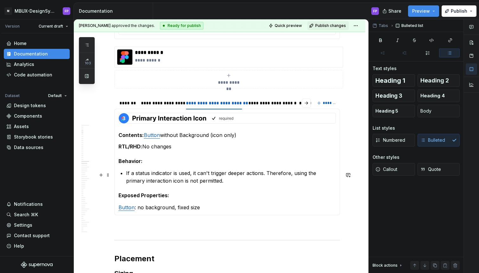
click at [126, 175] on p "If a status indicator is used, it can't trigger deeper actions. Therefore, usin…" at bounding box center [231, 176] width 210 height 15
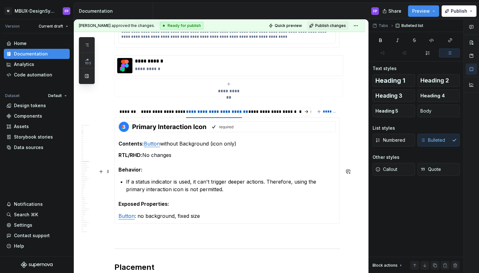
scroll to position [281, 0]
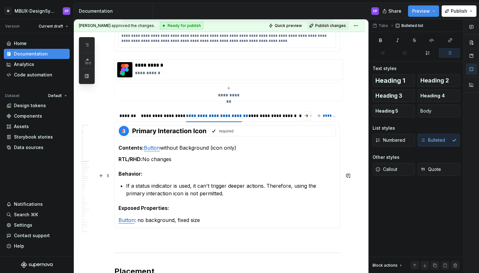
click at [156, 177] on h5 "Behavior:" at bounding box center [227, 173] width 217 height 6
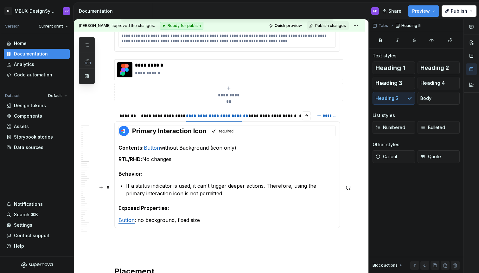
click at [126, 186] on p "If a status indicator is used, it can't trigger deeper actions. Therefore, usin…" at bounding box center [231, 189] width 210 height 15
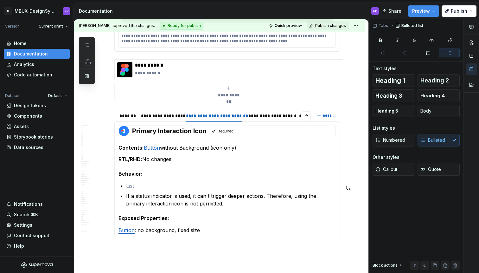
paste div
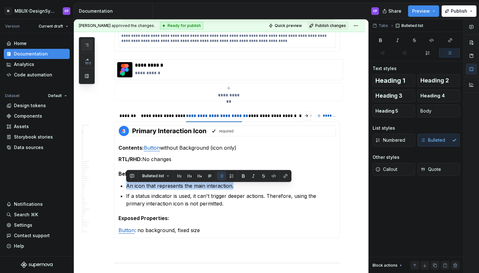
click at [89, 44] on icon "button" at bounding box center [86, 44] width 5 height 5
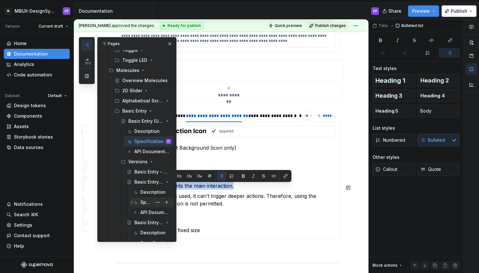
click at [143, 200] on div "Specification" at bounding box center [146, 202] width 12 height 6
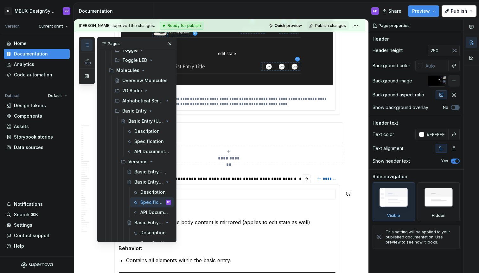
scroll to position [228, 0]
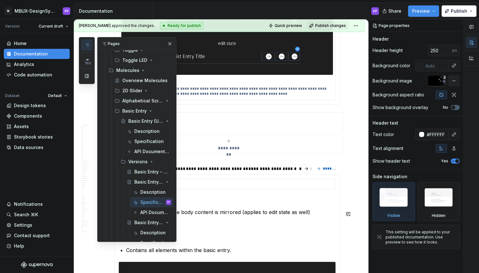
type textarea "*"
click at [212, 189] on div at bounding box center [227, 184] width 217 height 10
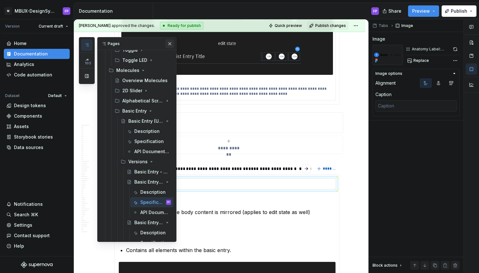
click at [172, 43] on button "button" at bounding box center [169, 43] width 9 height 9
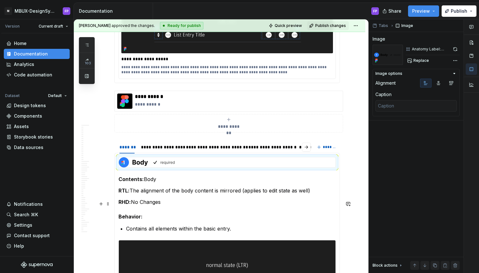
scroll to position [253, 0]
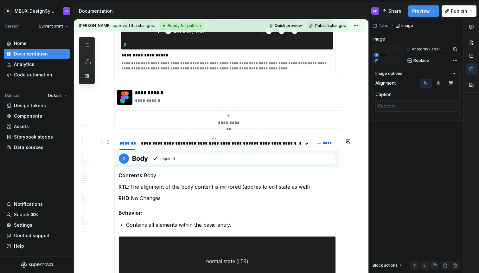
click at [206, 146] on div "**********" at bounding box center [214, 143] width 56 height 6
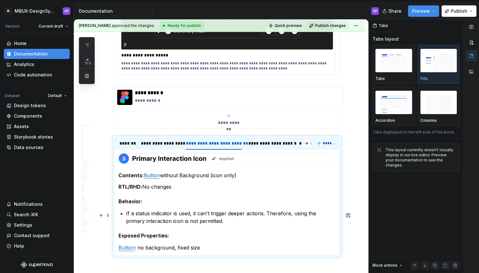
click at [127, 213] on p "If a status indicator is used, it can't trigger deeper actions. Therefore, usin…" at bounding box center [231, 216] width 210 height 15
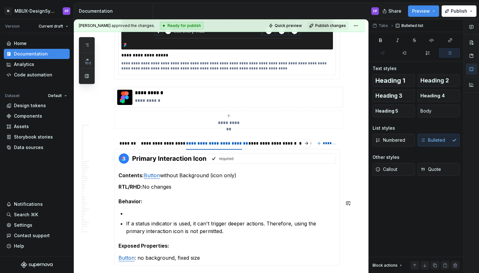
scroll to position [241, 0]
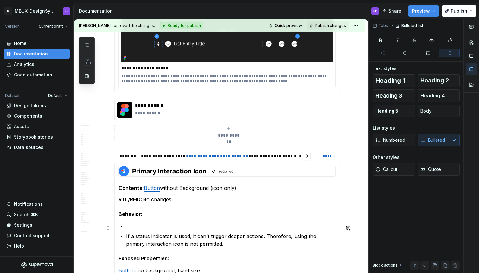
click at [134, 227] on p at bounding box center [231, 226] width 210 height 8
click at [137, 227] on p at bounding box center [231, 226] width 210 height 8
paste div
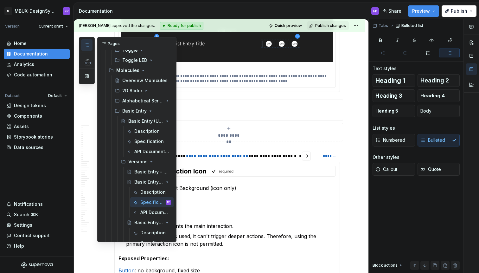
click at [85, 45] on icon "button" at bounding box center [86, 44] width 5 height 5
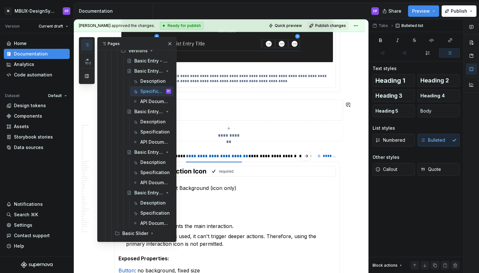
scroll to position [698, 0]
click at [143, 132] on div "Specification" at bounding box center [146, 131] width 12 height 6
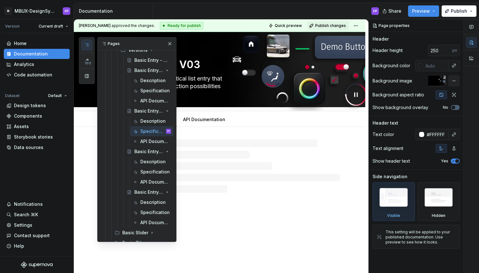
click at [218, 233] on div "Basic Entry - V03 The Basic Entry is a vertical list entry that supports multip…" at bounding box center [220, 152] width 292 height 241
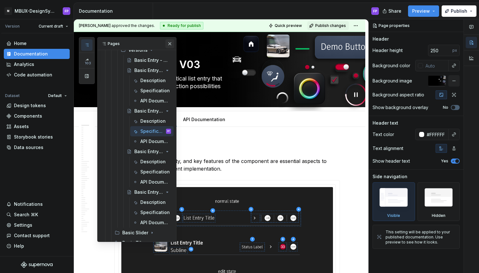
click at [171, 43] on button "button" at bounding box center [169, 43] width 9 height 9
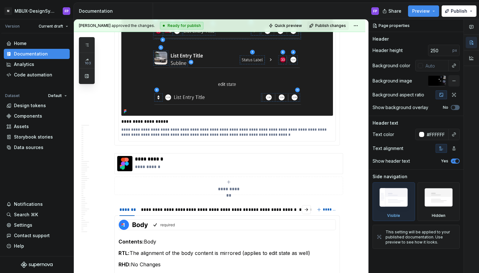
scroll to position [242, 0]
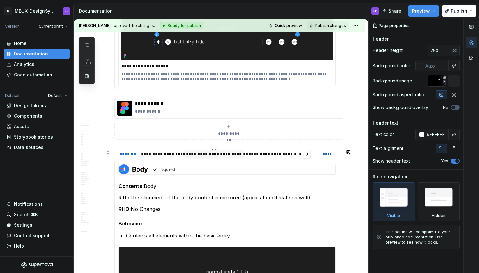
click at [207, 157] on div "**********" at bounding box center [214, 154] width 56 height 6
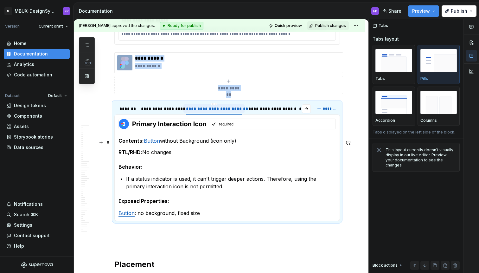
scroll to position [333, 0]
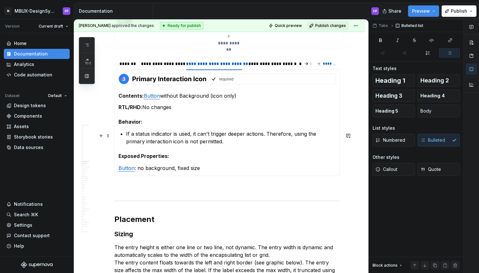
click at [125, 134] on section-item-column "Contents: Button without Background (icon only) RTL/RHD: No changes Behavior: I…" at bounding box center [227, 123] width 217 height 98
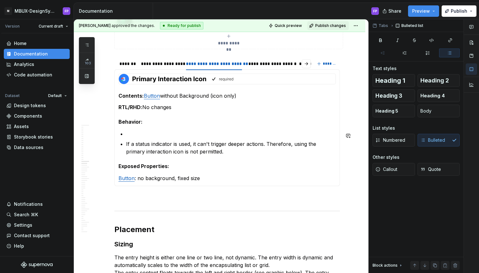
click at [157, 134] on p at bounding box center [231, 134] width 210 height 8
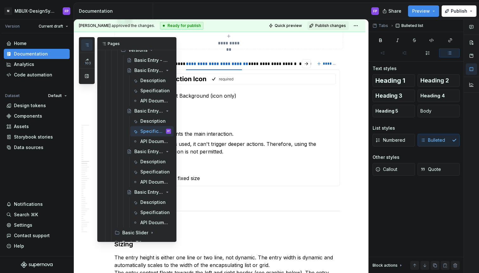
click at [83, 45] on button "button" at bounding box center [86, 44] width 11 height 11
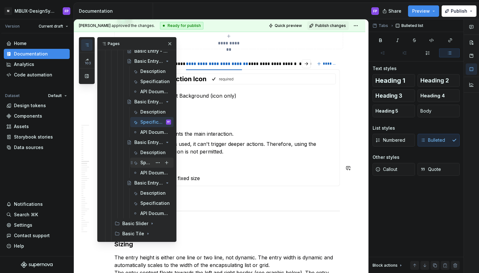
click at [144, 162] on div "Specification" at bounding box center [146, 162] width 12 height 6
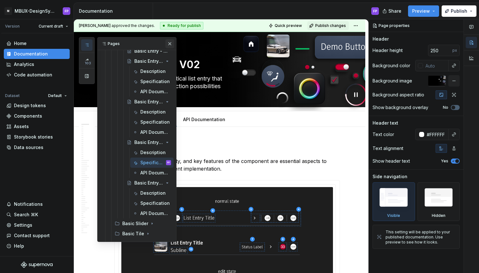
click at [170, 43] on button "button" at bounding box center [169, 43] width 9 height 9
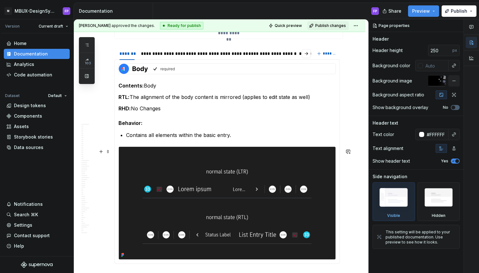
scroll to position [335, 0]
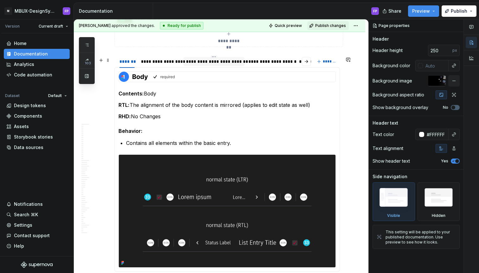
click at [213, 65] on div "**********" at bounding box center [214, 61] width 56 height 6
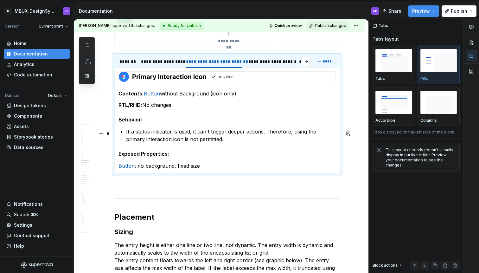
click at [125, 132] on section-item-column "Contents: Button without Background (icon only) RTL/RHD: No changes Behavior: I…" at bounding box center [227, 120] width 217 height 98
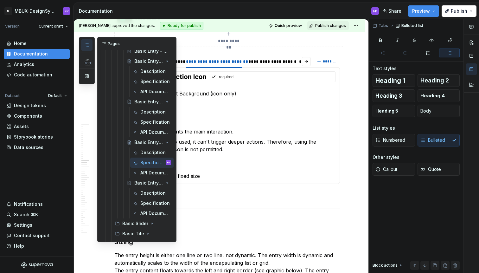
click at [90, 47] on button "button" at bounding box center [86, 44] width 11 height 11
click at [145, 201] on div "Specification" at bounding box center [146, 203] width 12 height 6
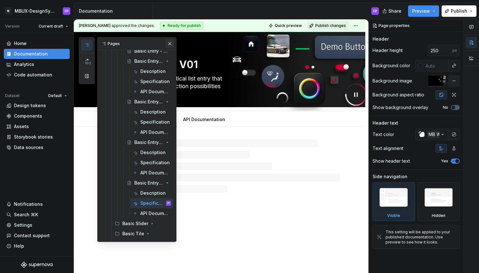
click at [170, 43] on button "button" at bounding box center [169, 43] width 9 height 9
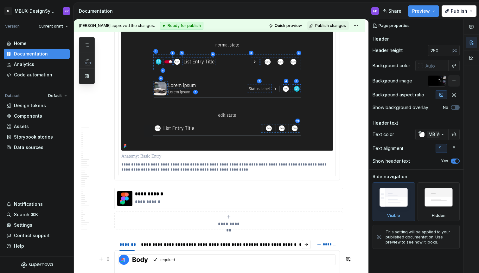
scroll to position [268, 0]
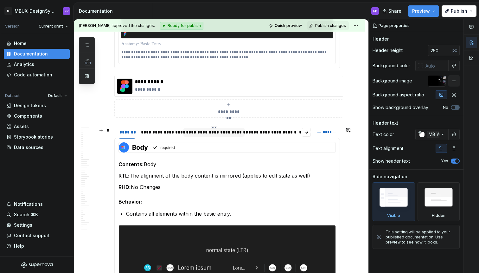
click at [201, 134] on div "**********" at bounding box center [214, 132] width 56 height 6
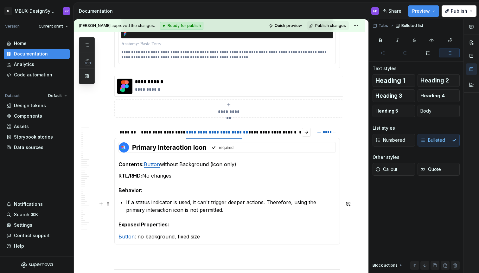
click at [125, 204] on section-item-column "Contents: Button without Background (icon only) RTL/RHD: No changes Behavior: I…" at bounding box center [227, 191] width 217 height 98
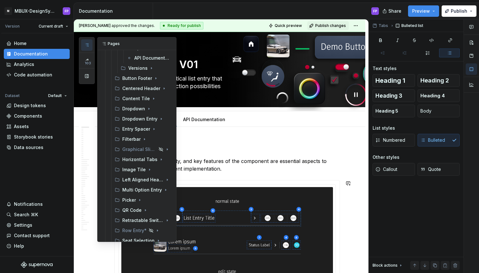
scroll to position [935, 0]
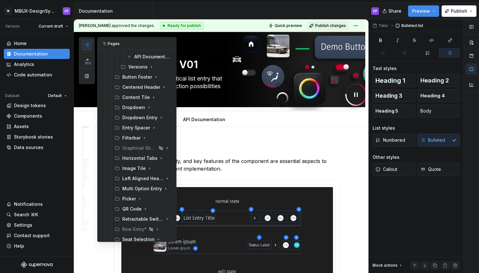
click at [92, 45] on button "button" at bounding box center [86, 44] width 11 height 11
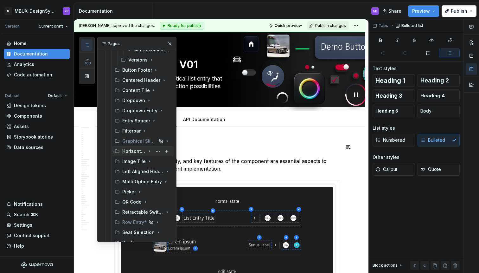
scroll to position [929, 0]
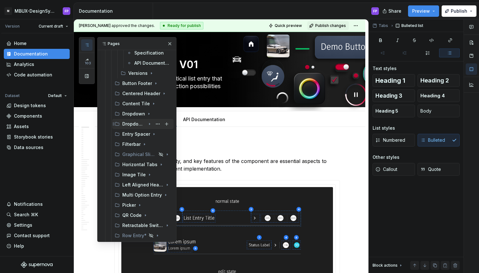
click at [141, 125] on div "Dropdown Entry" at bounding box center [133, 124] width 23 height 6
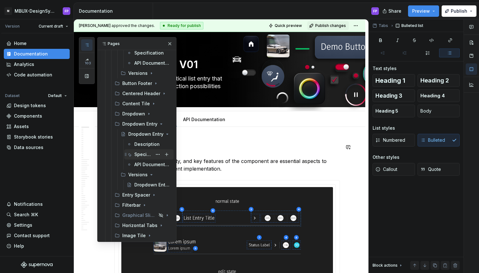
click at [135, 152] on div "Specification" at bounding box center [143, 154] width 18 height 6
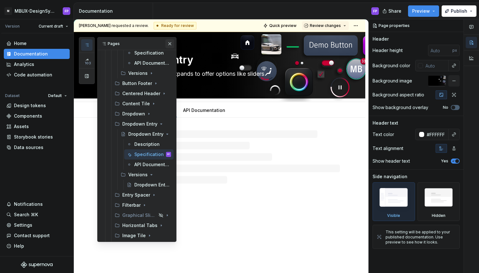
click at [169, 42] on button "button" at bounding box center [169, 43] width 9 height 9
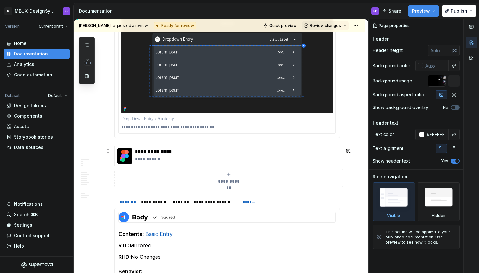
scroll to position [122, 0]
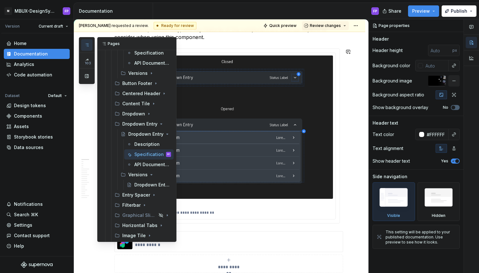
click at [84, 42] on icon "button" at bounding box center [86, 44] width 5 height 5
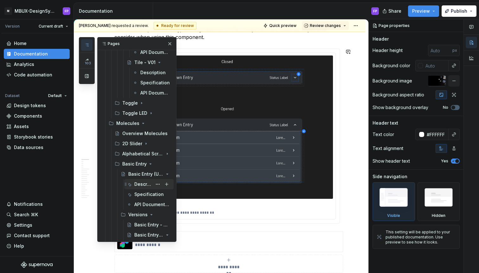
scroll to position [535, 0]
click at [140, 191] on div "Specification" at bounding box center [143, 193] width 18 height 6
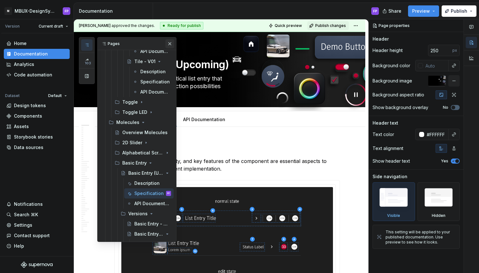
click at [170, 45] on button "button" at bounding box center [169, 43] width 9 height 9
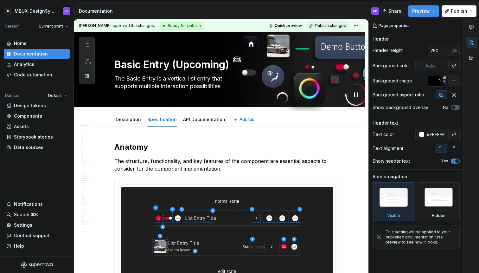
type textarea "*"
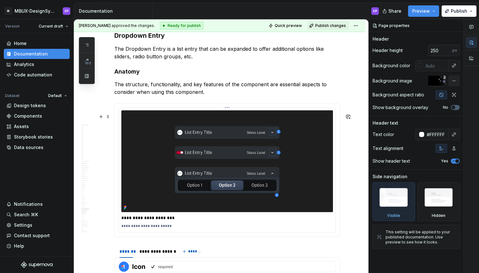
scroll to position [2244, 0]
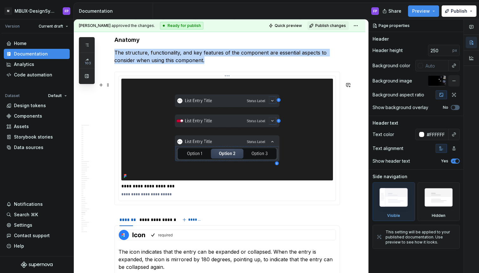
click at [205, 164] on img at bounding box center [227, 130] width 212 height 102
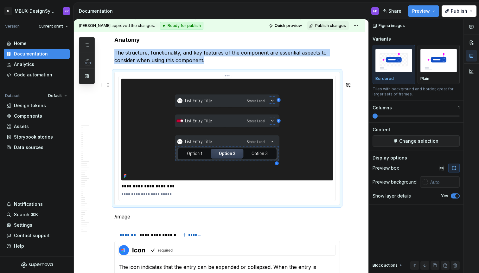
click at [208, 100] on img at bounding box center [227, 130] width 212 height 102
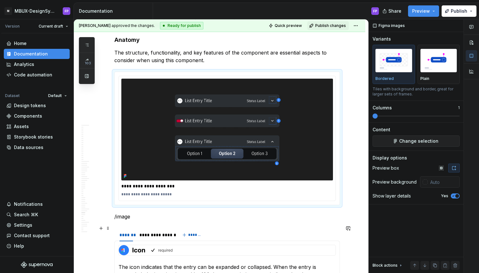
click at [136, 220] on p "/image" at bounding box center [227, 217] width 226 height 8
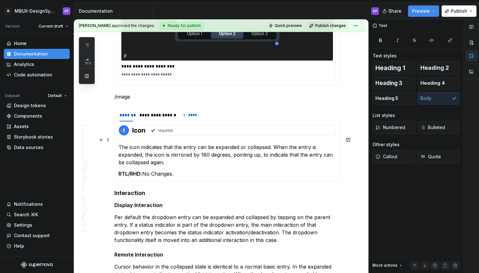
scroll to position [2368, 0]
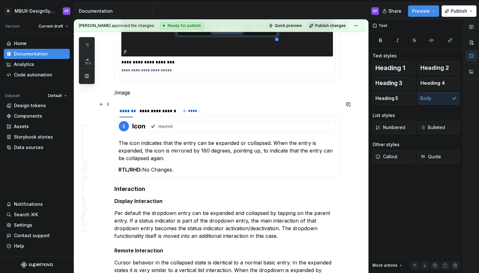
click at [157, 96] on p "/image" at bounding box center [227, 93] width 226 height 8
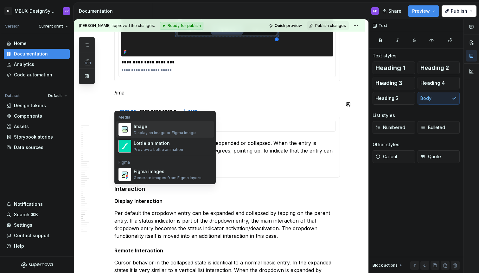
click at [144, 127] on div "Image" at bounding box center [165, 126] width 62 height 6
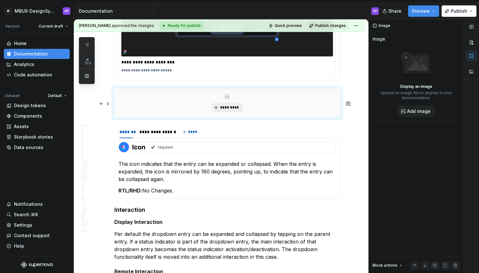
click at [223, 110] on span "*********" at bounding box center [229, 107] width 19 height 5
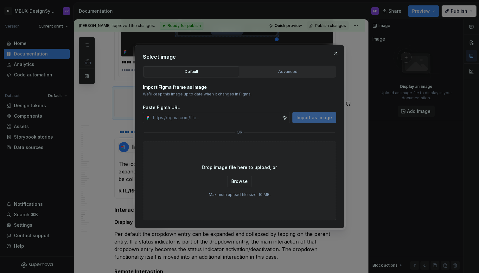
type textarea "*"
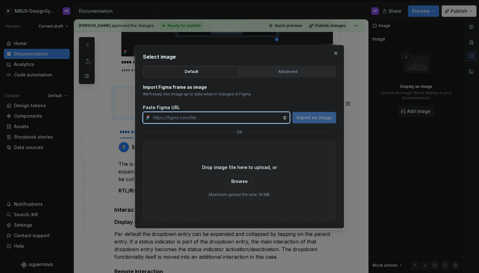
paste input "[URL][DOMAIN_NAME]"
type input "[URL][DOMAIN_NAME]"
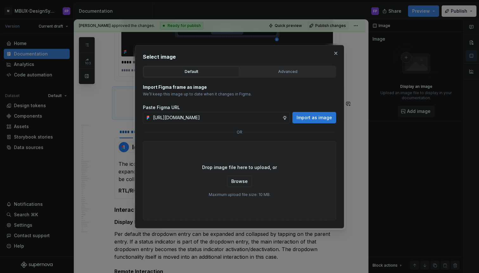
scroll to position [0, 0]
click at [327, 118] on span "Import as image" at bounding box center [314, 117] width 35 height 6
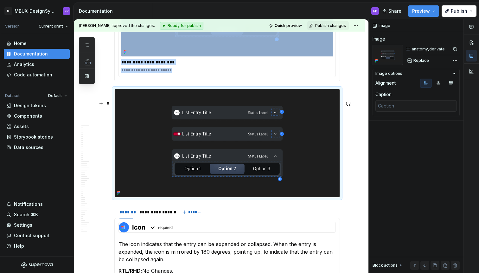
click at [244, 145] on img at bounding box center [227, 143] width 225 height 108
click at [457, 49] on button "button" at bounding box center [455, 49] width 9 height 9
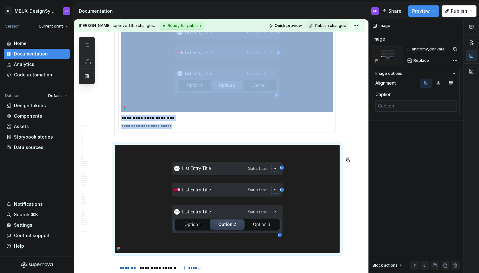
scroll to position [2290, 0]
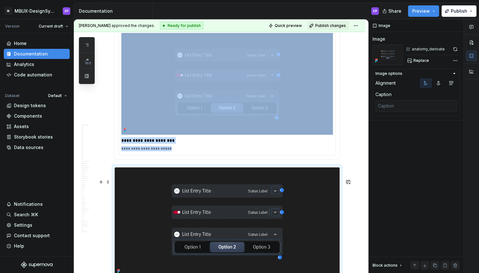
click at [234, 192] on img at bounding box center [227, 221] width 225 height 108
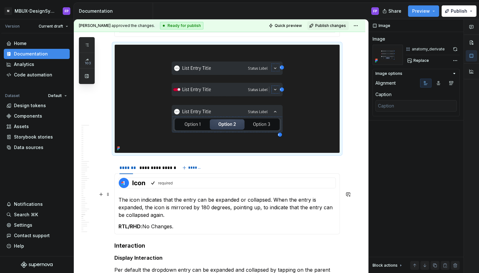
scroll to position [2367, 0]
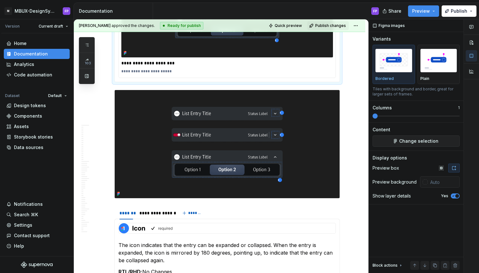
click at [209, 57] on img at bounding box center [227, 7] width 212 height 102
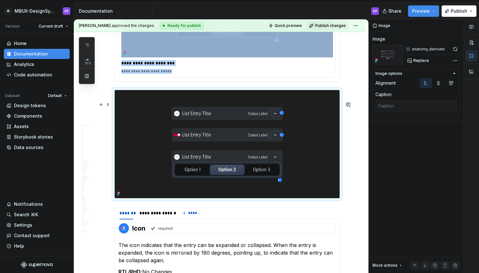
click at [186, 154] on img at bounding box center [227, 144] width 225 height 108
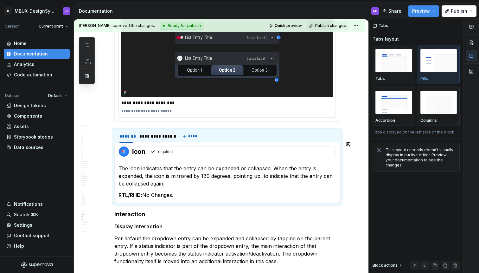
scroll to position [2302, 0]
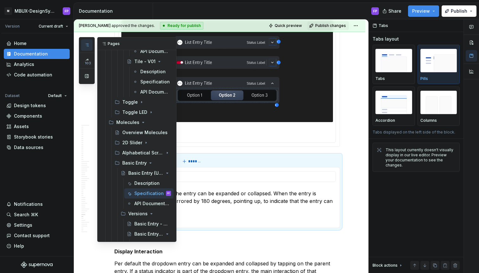
click at [90, 45] on button "button" at bounding box center [86, 44] width 11 height 11
click at [143, 183] on div "Description" at bounding box center [143, 183] width 18 height 6
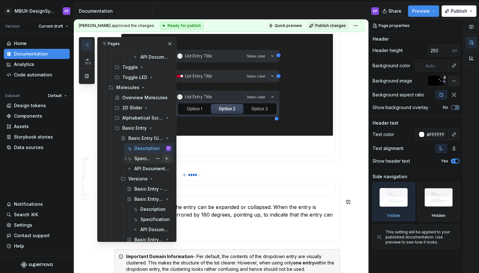
scroll to position [593, 0]
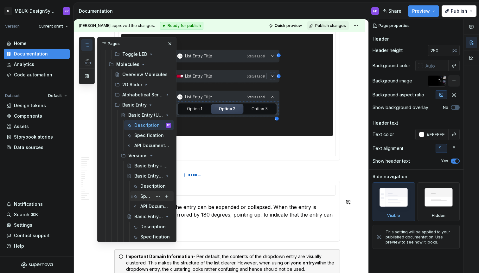
click at [148, 194] on div "Specification" at bounding box center [146, 196] width 12 height 6
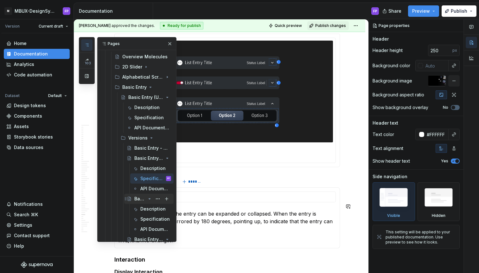
scroll to position [612, 0]
click at [149, 217] on div "Specification" at bounding box center [146, 218] width 12 height 6
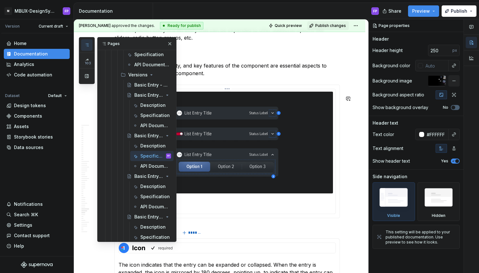
scroll to position [2340, 0]
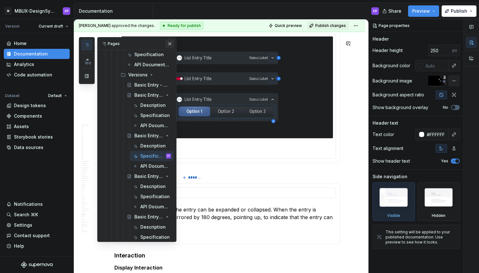
click at [171, 43] on button "button" at bounding box center [169, 43] width 9 height 9
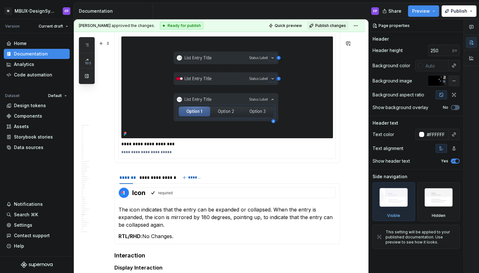
type textarea "*"
click at [191, 130] on img at bounding box center [227, 87] width 212 height 102
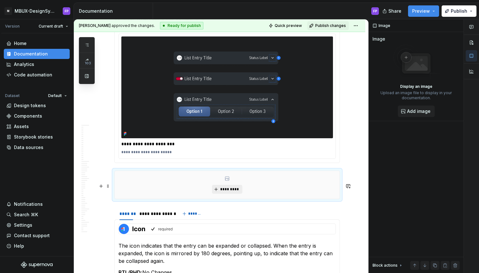
click at [234, 192] on span "*********" at bounding box center [229, 189] width 19 height 5
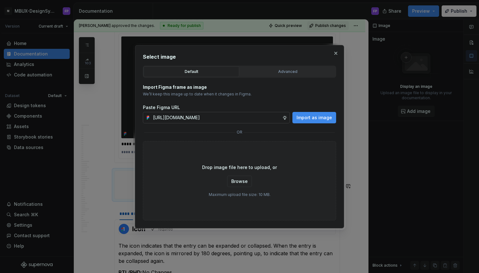
type textarea "*"
type input "[URL][DOMAIN_NAME]"
type textarea "*"
type input "[URL][DOMAIN_NAME]"
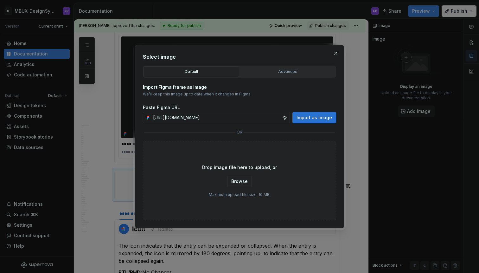
scroll to position [0, 0]
click at [312, 120] on span "Import as image" at bounding box center [314, 117] width 35 height 6
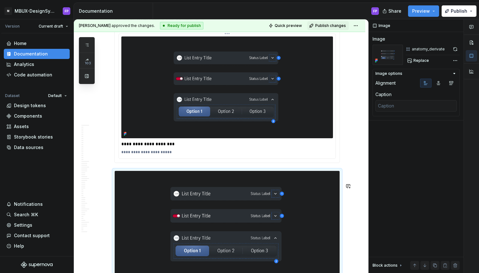
scroll to position [2360, 0]
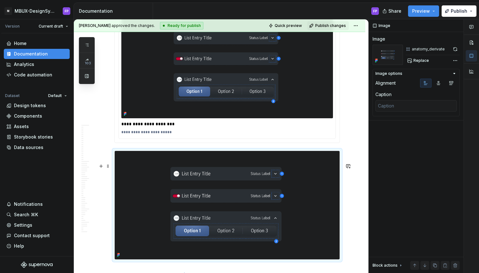
click at [285, 202] on img at bounding box center [227, 205] width 225 height 108
click at [457, 48] on button "button" at bounding box center [455, 49] width 9 height 9
click at [337, 204] on img at bounding box center [227, 205] width 225 height 108
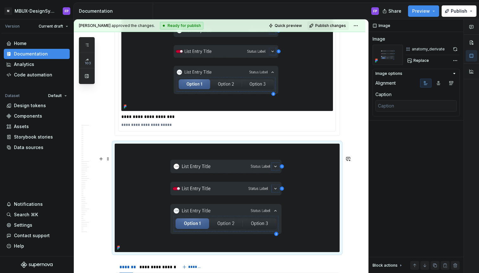
click at [364, 204] on div "[PERSON_NAME] approved the changes. Ready for publish Quick preview Publish cha…" at bounding box center [221, 146] width 295 height 254
click at [309, 193] on img at bounding box center [227, 198] width 225 height 108
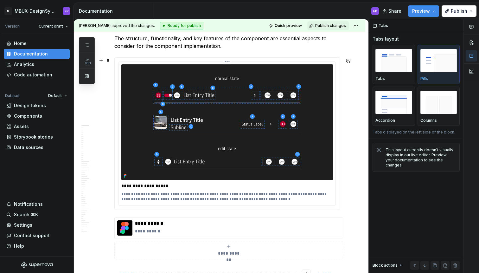
scroll to position [0, 0]
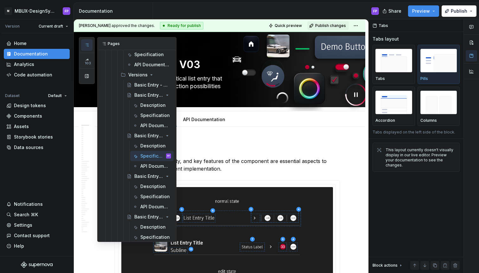
click at [86, 40] on button "button" at bounding box center [86, 44] width 11 height 11
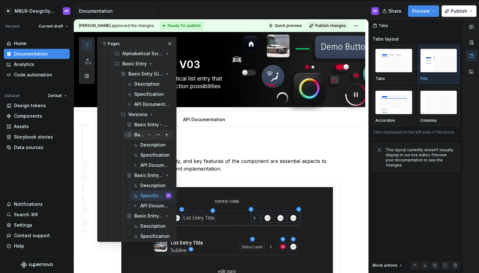
scroll to position [628, 0]
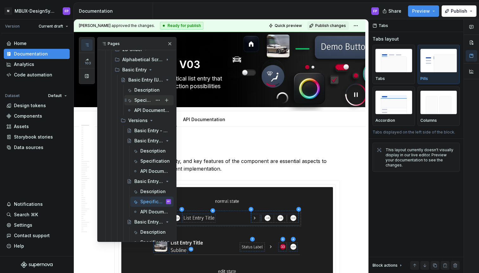
click at [141, 88] on div "Description" at bounding box center [146, 90] width 25 height 6
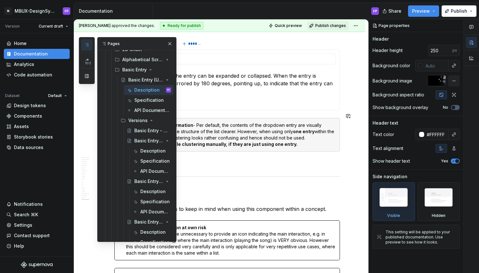
scroll to position [2182, 0]
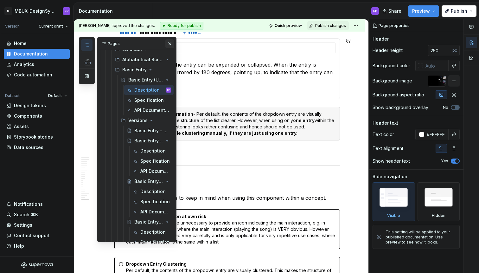
click at [169, 46] on button "button" at bounding box center [169, 43] width 9 height 9
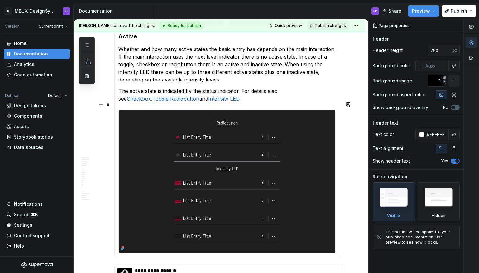
scroll to position [1609, 0]
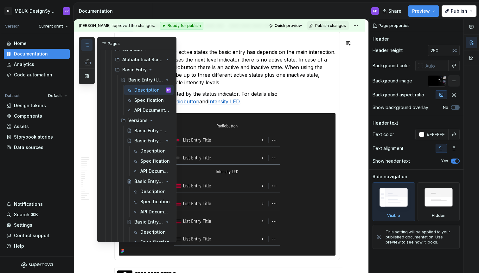
click at [90, 44] on button "button" at bounding box center [86, 44] width 11 height 11
click at [148, 101] on div "Specification" at bounding box center [143, 100] width 18 height 6
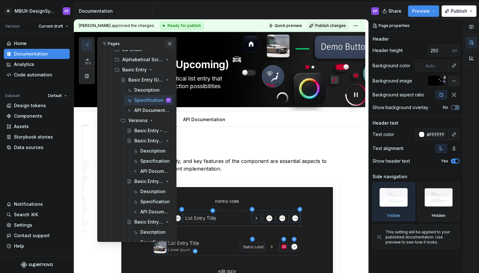
click at [171, 46] on button "button" at bounding box center [169, 43] width 9 height 9
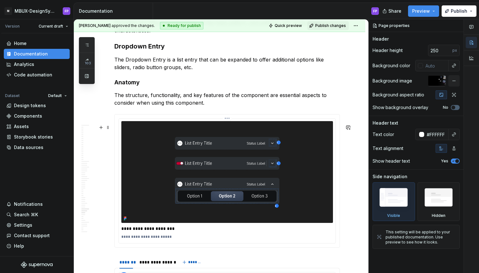
scroll to position [2187, 0]
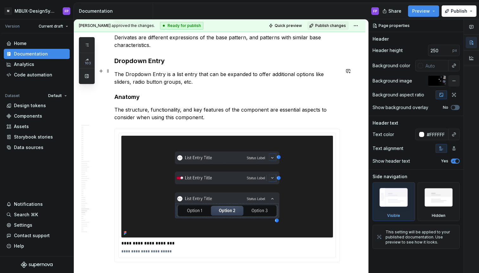
type textarea "*"
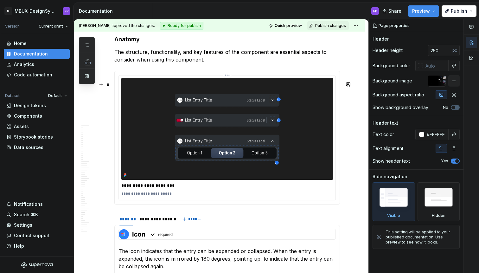
scroll to position [2245, 0]
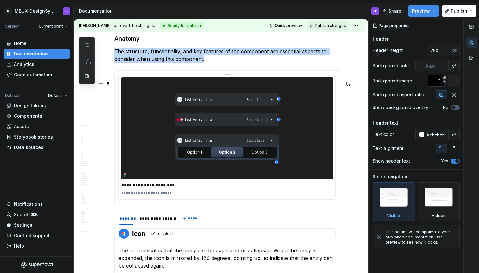
click at [223, 119] on img at bounding box center [227, 128] width 212 height 102
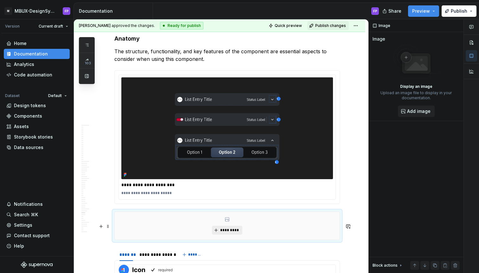
click at [234, 233] on span "*********" at bounding box center [229, 230] width 19 height 5
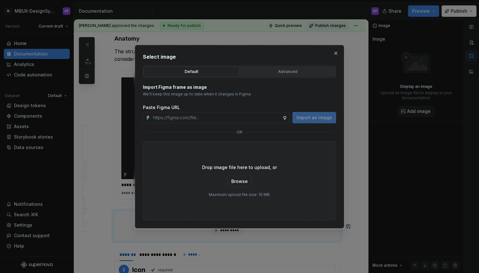
type textarea "*"
type input "[URL][DOMAIN_NAME]"
type textarea "*"
type input "[URL][DOMAIN_NAME]"
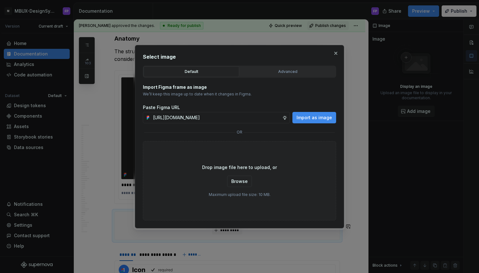
scroll to position [0, 0]
click at [312, 127] on div "Import Figma frame as image We’ll keep this image up to date when it changes in…" at bounding box center [239, 149] width 193 height 143
click at [312, 120] on span "Import as image" at bounding box center [314, 117] width 35 height 6
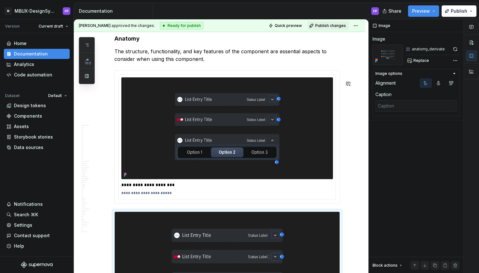
scroll to position [2306, 0]
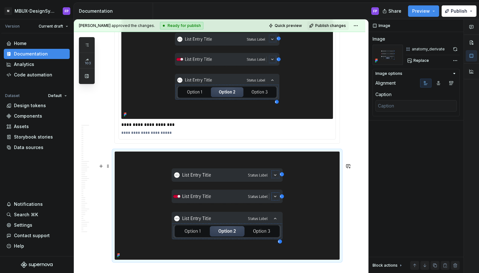
click at [318, 232] on img at bounding box center [227, 205] width 225 height 108
click at [457, 50] on button "button" at bounding box center [455, 49] width 9 height 9
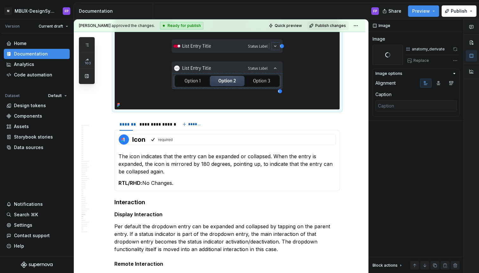
scroll to position [2456, 0]
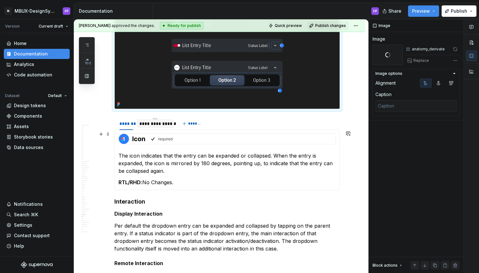
click at [156, 127] on div "**********" at bounding box center [155, 123] width 32 height 6
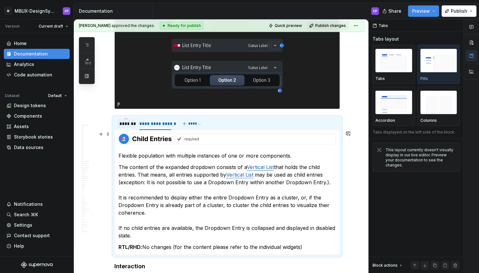
click at [128, 127] on div "*******" at bounding box center [126, 123] width 14 height 6
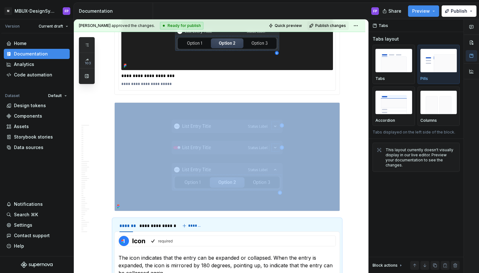
scroll to position [2409, 0]
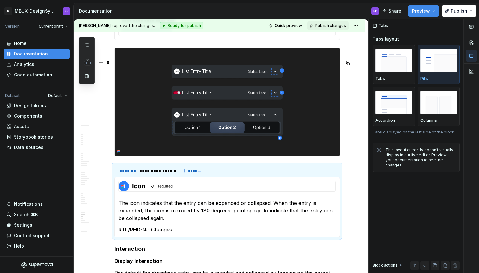
click at [258, 101] on img at bounding box center [227, 102] width 225 height 108
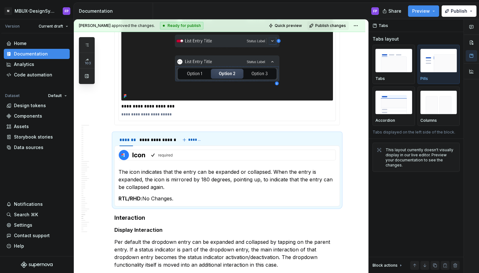
scroll to position [2278, 0]
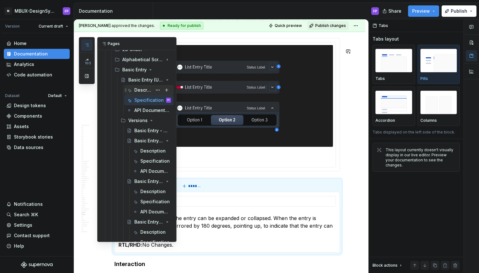
click at [141, 93] on div "Description" at bounding box center [143, 90] width 18 height 6
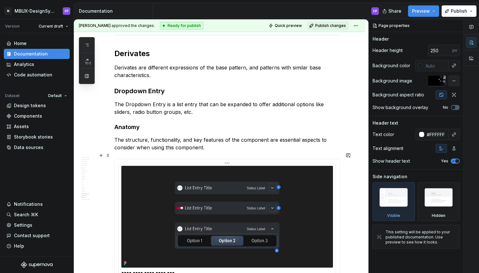
scroll to position [2015, 0]
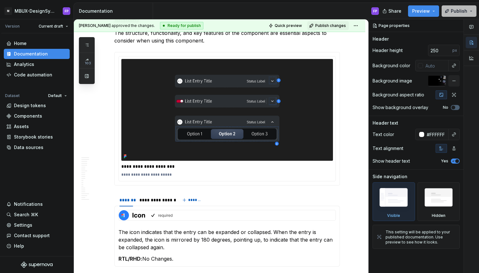
click at [455, 7] on button "Publish" at bounding box center [459, 10] width 35 height 11
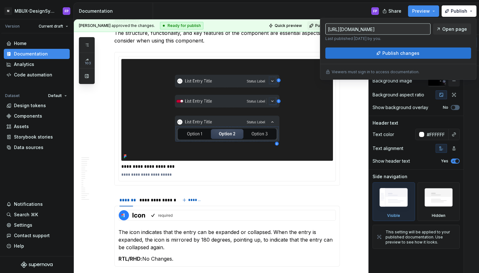
click at [408, 53] on span "Publish changes" at bounding box center [400, 53] width 37 height 6
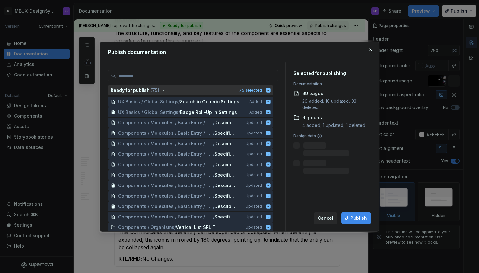
click at [271, 90] on icon "button" at bounding box center [268, 90] width 4 height 4
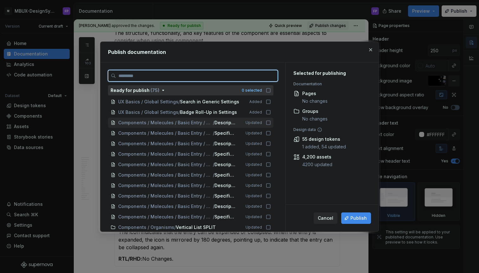
click at [271, 122] on icon at bounding box center [268, 122] width 5 height 5
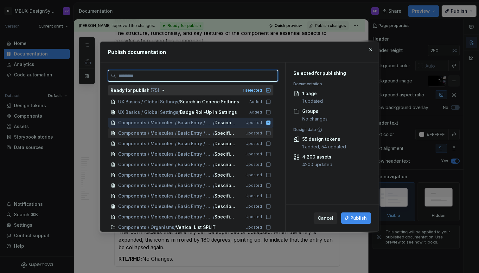
click at [271, 132] on icon at bounding box center [268, 133] width 5 height 5
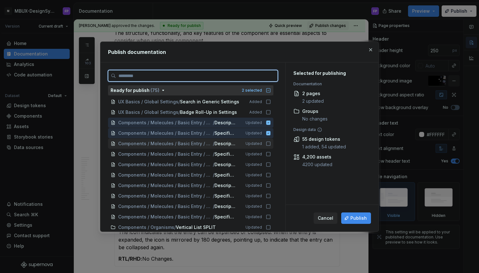
click at [271, 142] on icon at bounding box center [268, 143] width 5 height 5
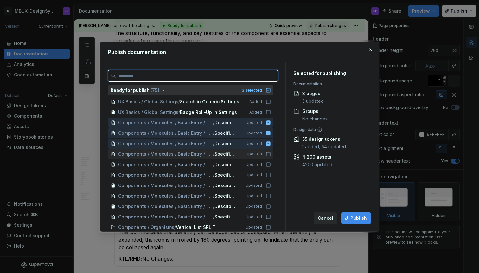
click at [271, 155] on icon at bounding box center [268, 153] width 5 height 5
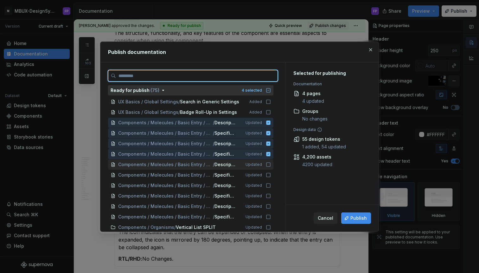
click at [271, 164] on icon at bounding box center [268, 164] width 5 height 5
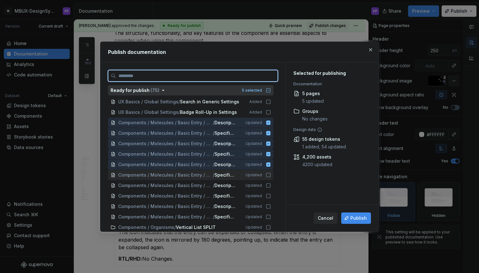
click at [271, 173] on icon at bounding box center [268, 174] width 5 height 5
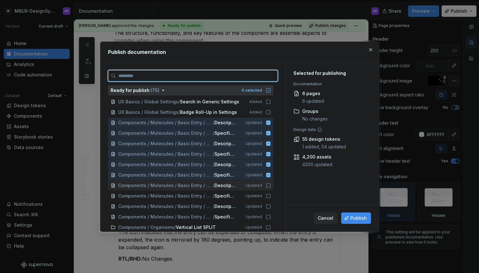
click at [271, 184] on icon at bounding box center [268, 185] width 5 height 5
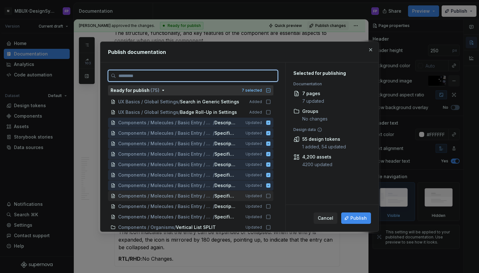
click at [271, 196] on icon at bounding box center [268, 195] width 5 height 5
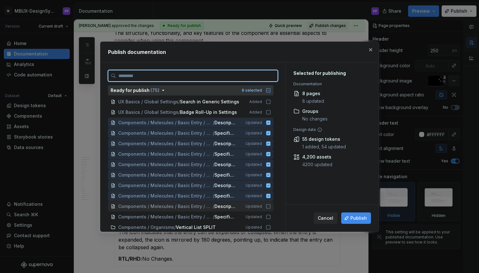
click at [273, 209] on div "Components / Molecules / Basic Entry / Versions / Basic Entry - V01 / Descripti…" at bounding box center [190, 206] width 165 height 10
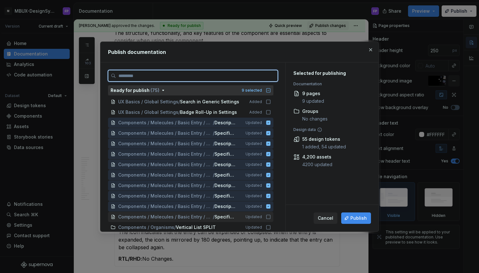
click at [271, 217] on icon at bounding box center [268, 216] width 5 height 5
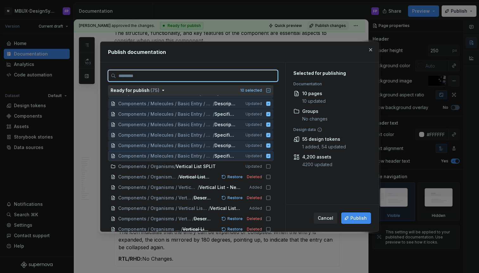
scroll to position [60, 0]
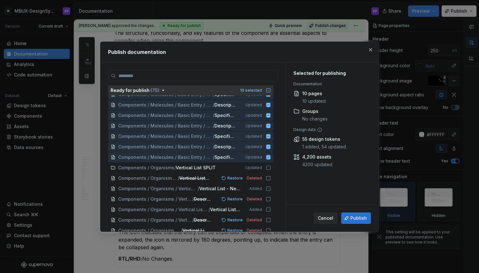
click at [358, 220] on span "Publish" at bounding box center [358, 218] width 16 height 6
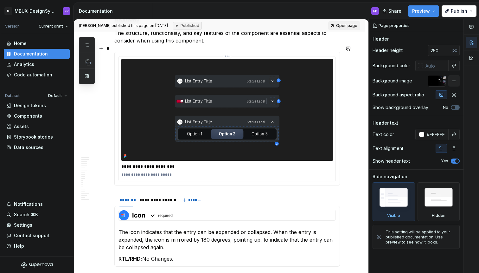
type textarea "*"
